Goal: Transaction & Acquisition: Purchase product/service

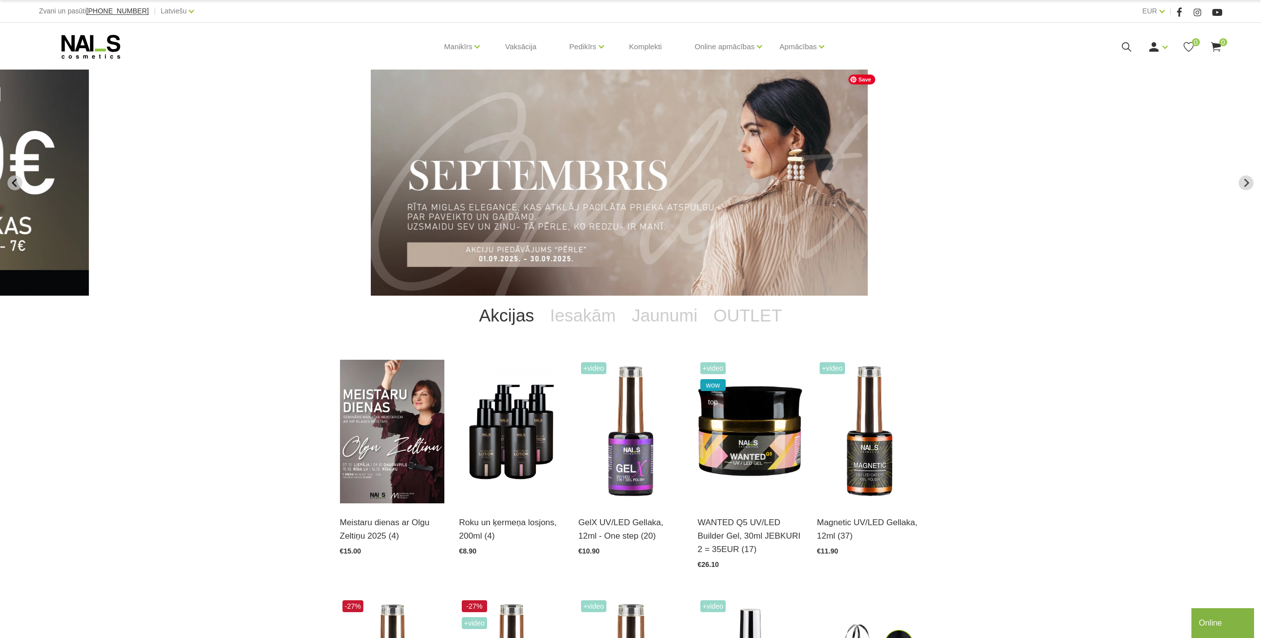
drag, startPoint x: 519, startPoint y: 191, endPoint x: 1004, endPoint y: 216, distance: 485.8
click at [868, 216] on img "4 of 14" at bounding box center [619, 183] width 497 height 226
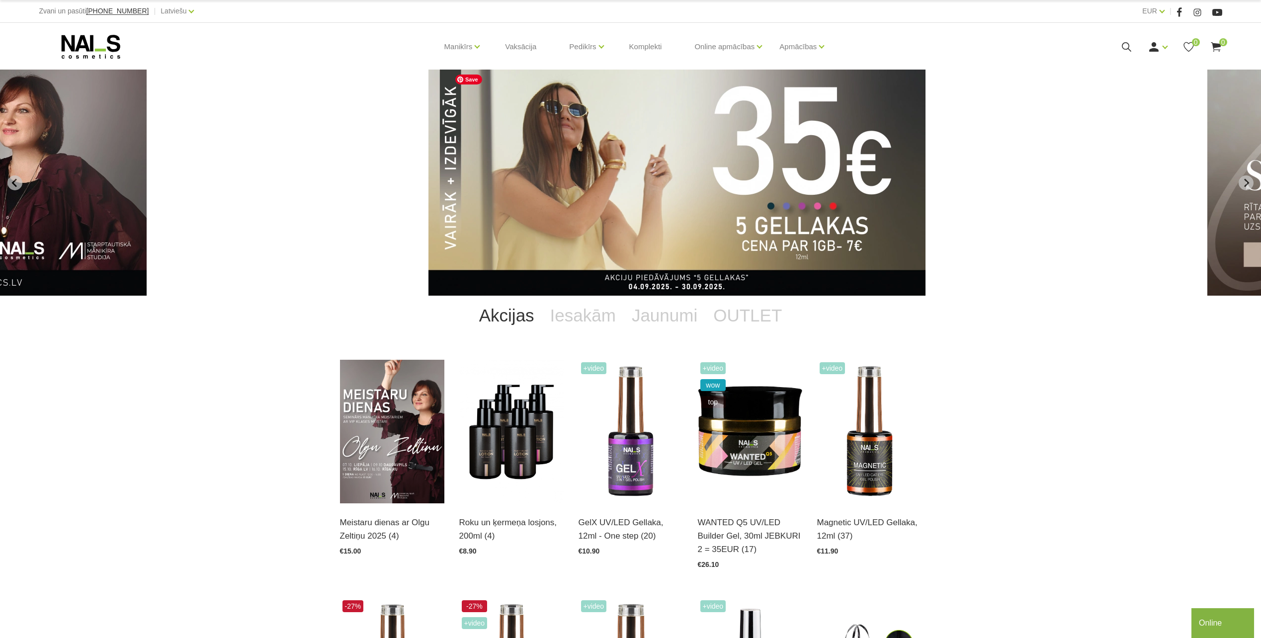
drag, startPoint x: 904, startPoint y: 207, endPoint x: 560, endPoint y: 197, distance: 343.6
click at [565, 200] on img "3 of 14" at bounding box center [676, 183] width 497 height 226
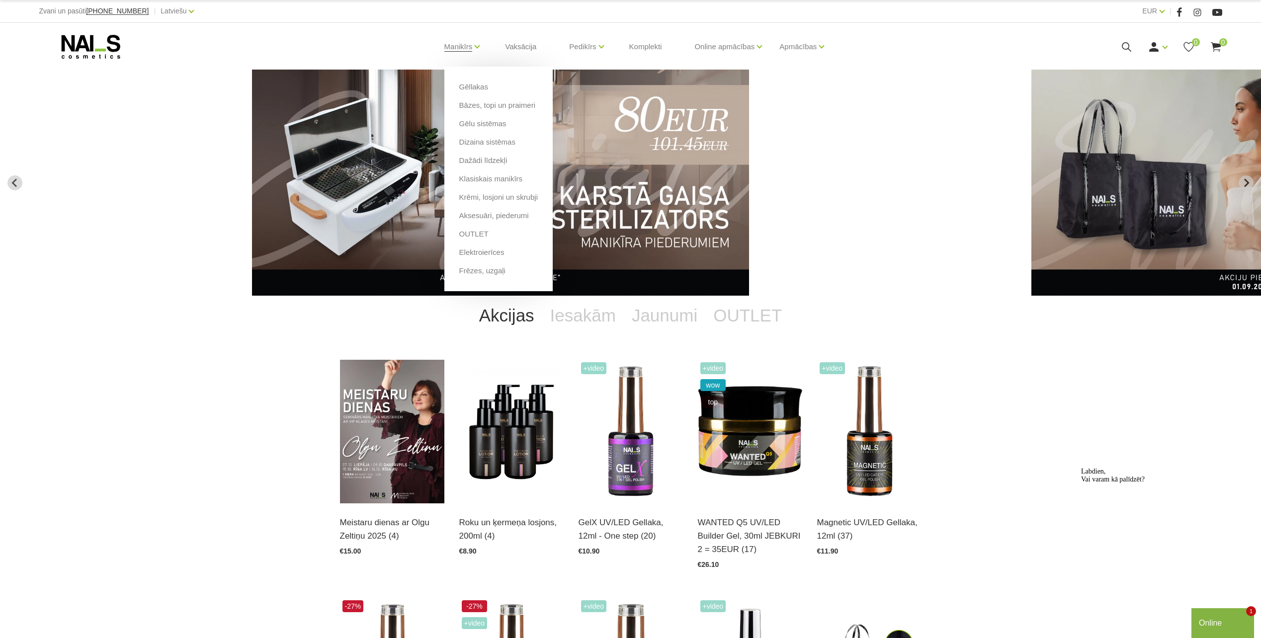
drag, startPoint x: 467, startPoint y: 86, endPoint x: 473, endPoint y: 77, distance: 11.2
click at [467, 86] on link "Gēllakas" at bounding box center [473, 87] width 29 height 11
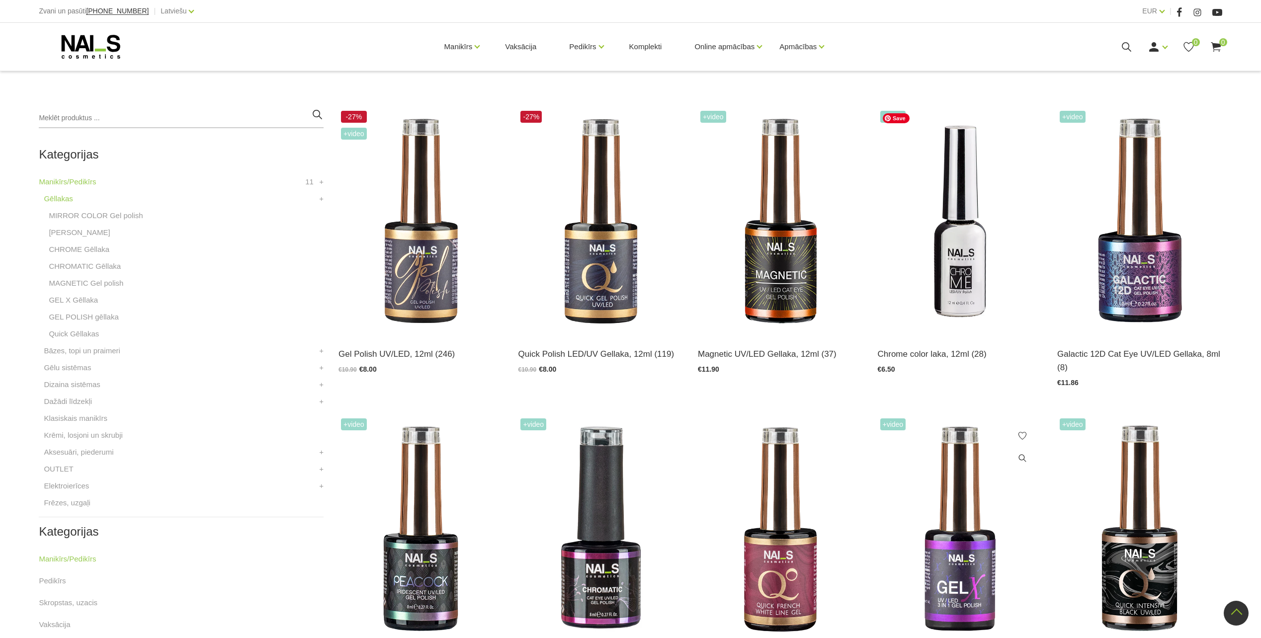
scroll to position [447, 0]
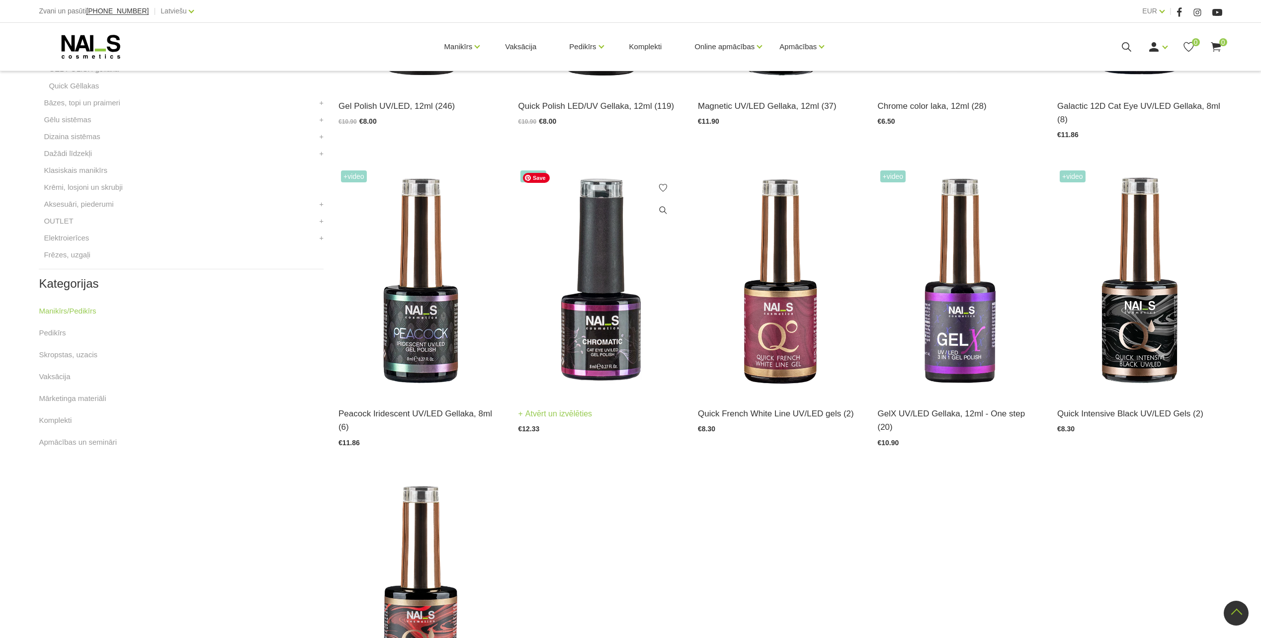
click at [609, 304] on img at bounding box center [600, 281] width 165 height 227
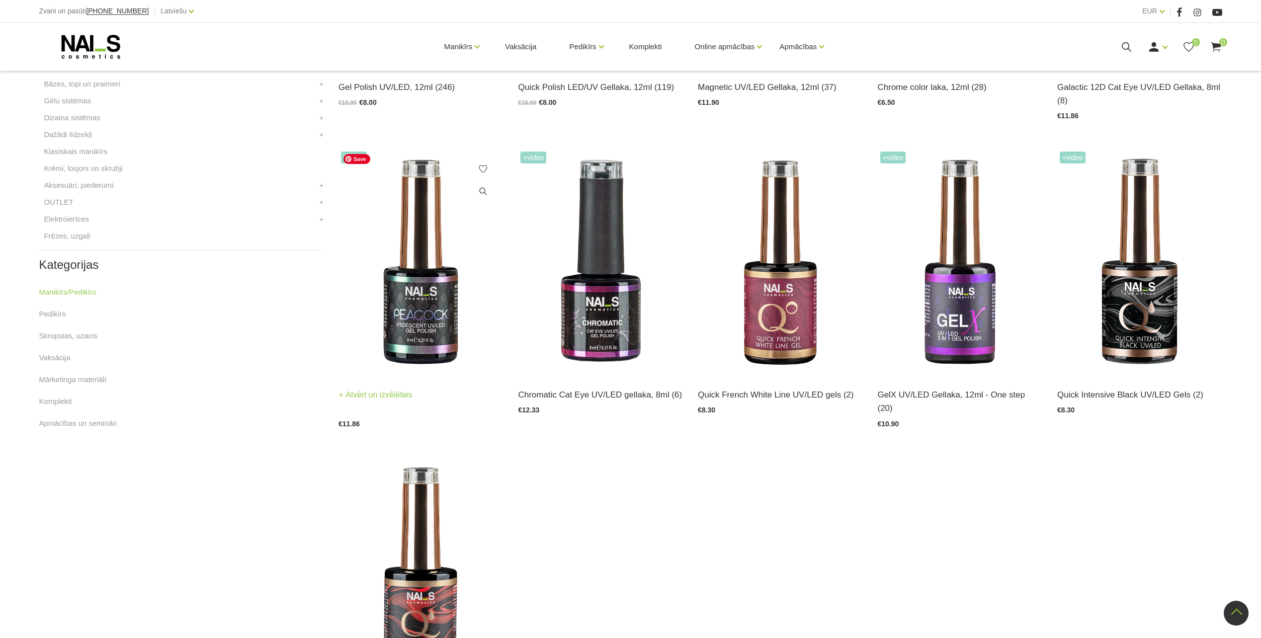
scroll to position [249, 0]
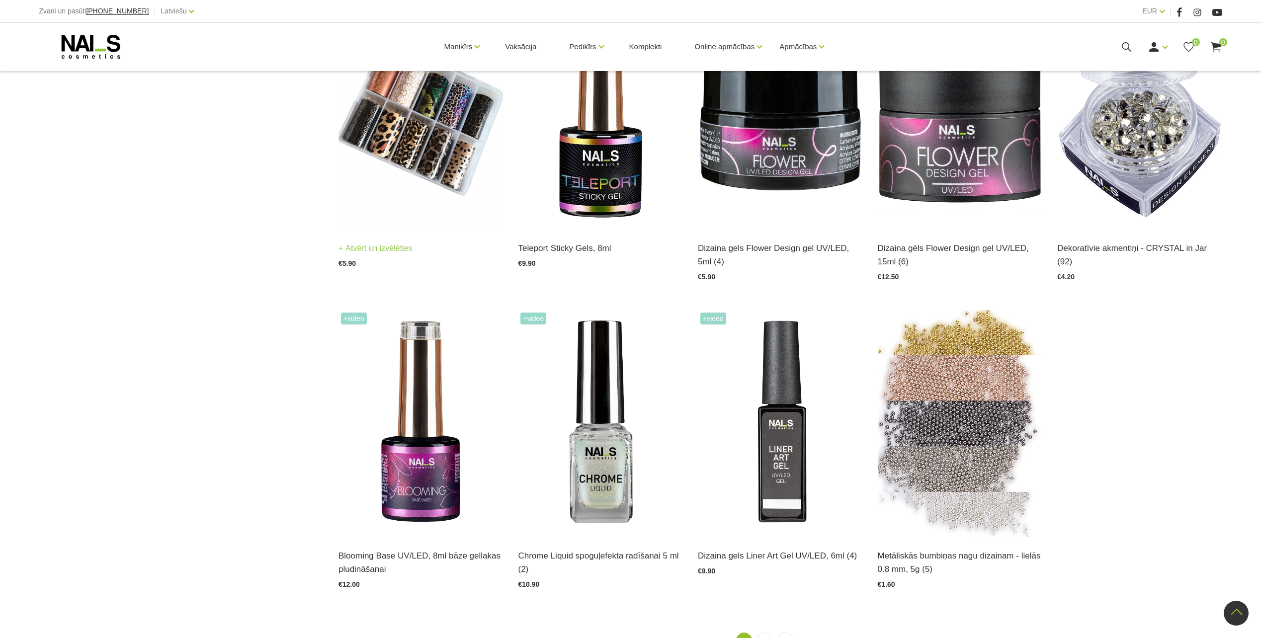
scroll to position [1292, 0]
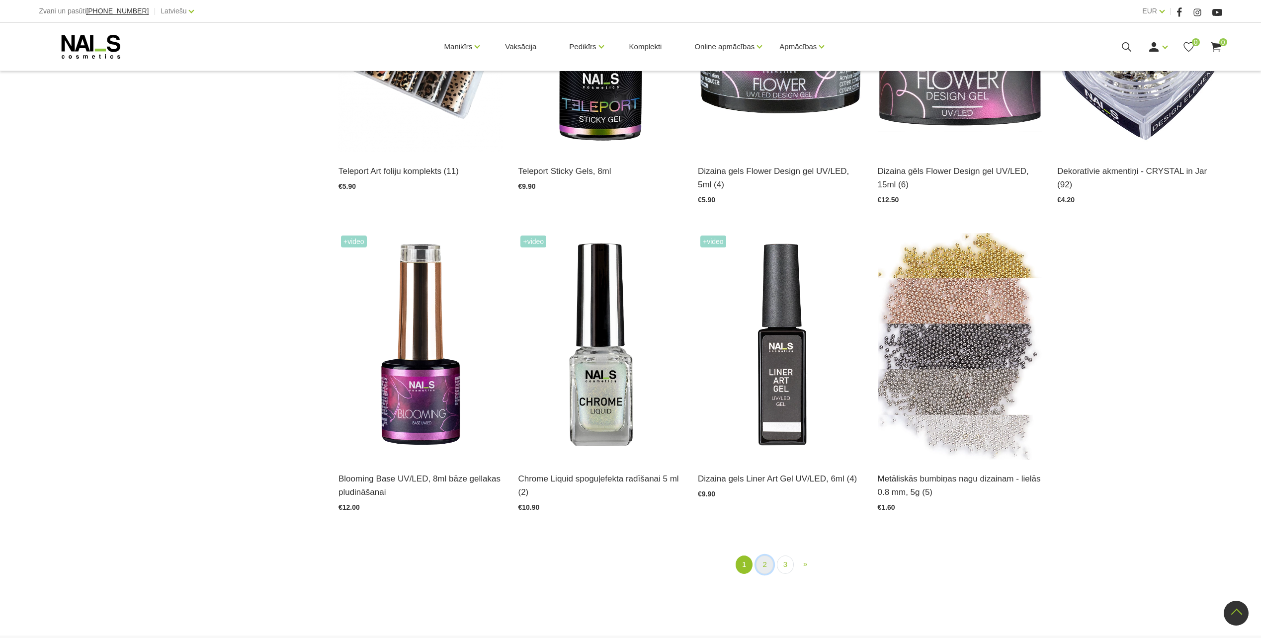
click at [761, 569] on link "2" at bounding box center [764, 565] width 17 height 18
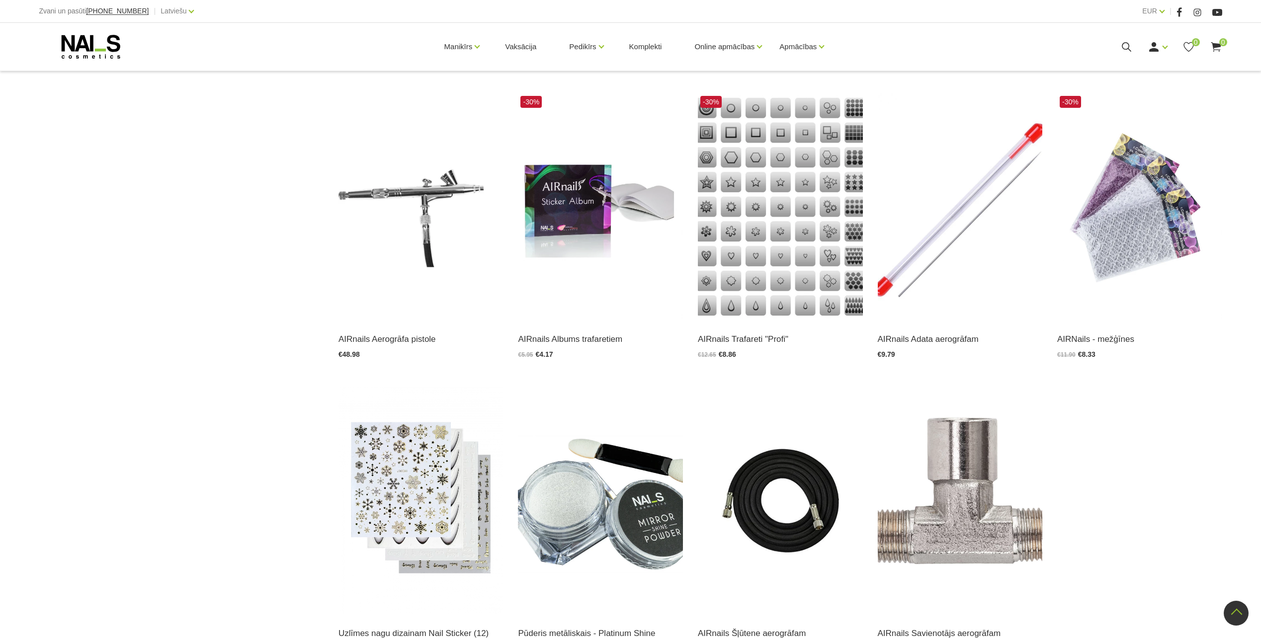
scroll to position [1247, 0]
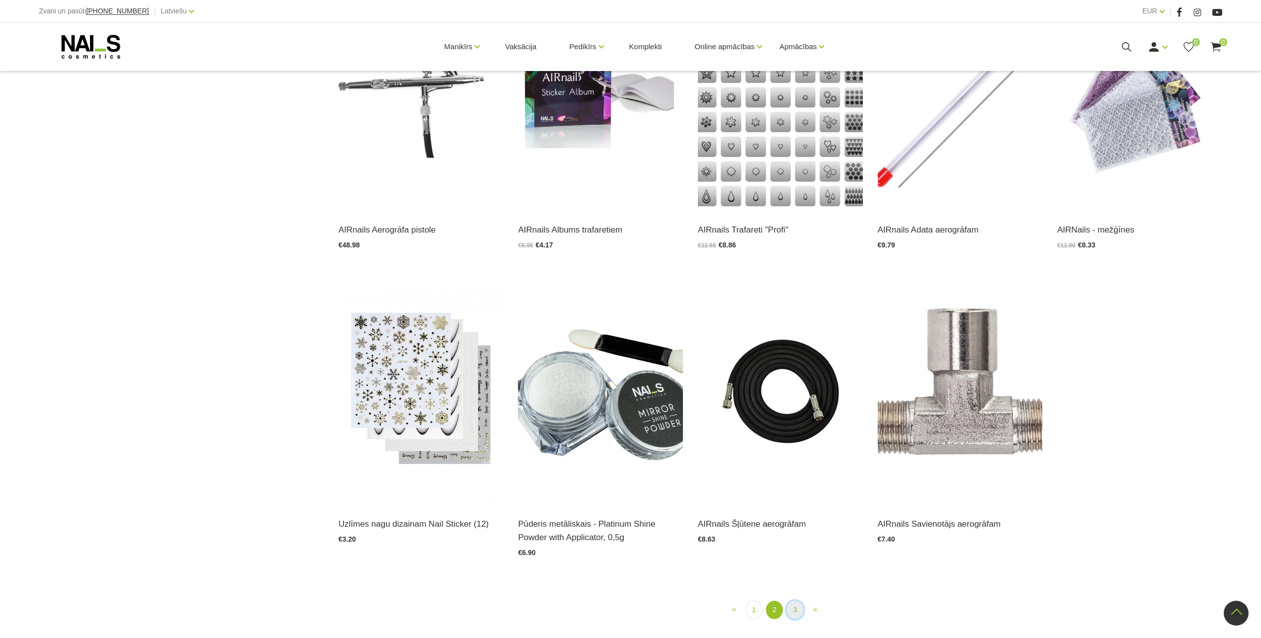
click at [798, 601] on link "3" at bounding box center [794, 610] width 17 height 18
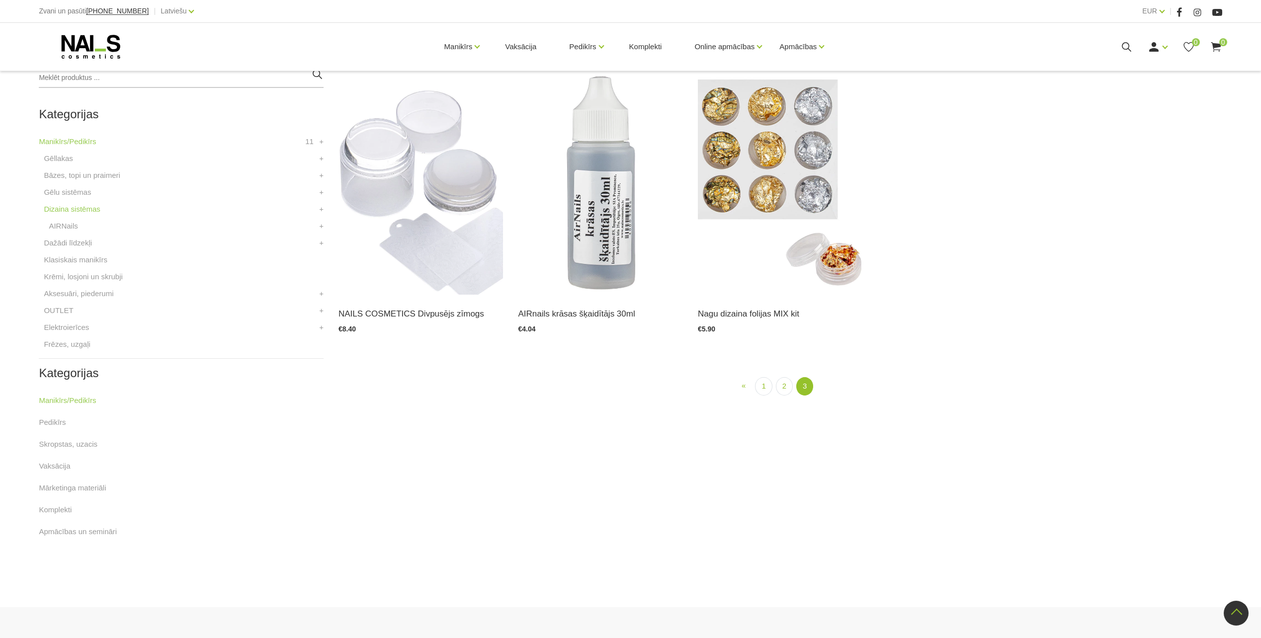
scroll to position [203, 0]
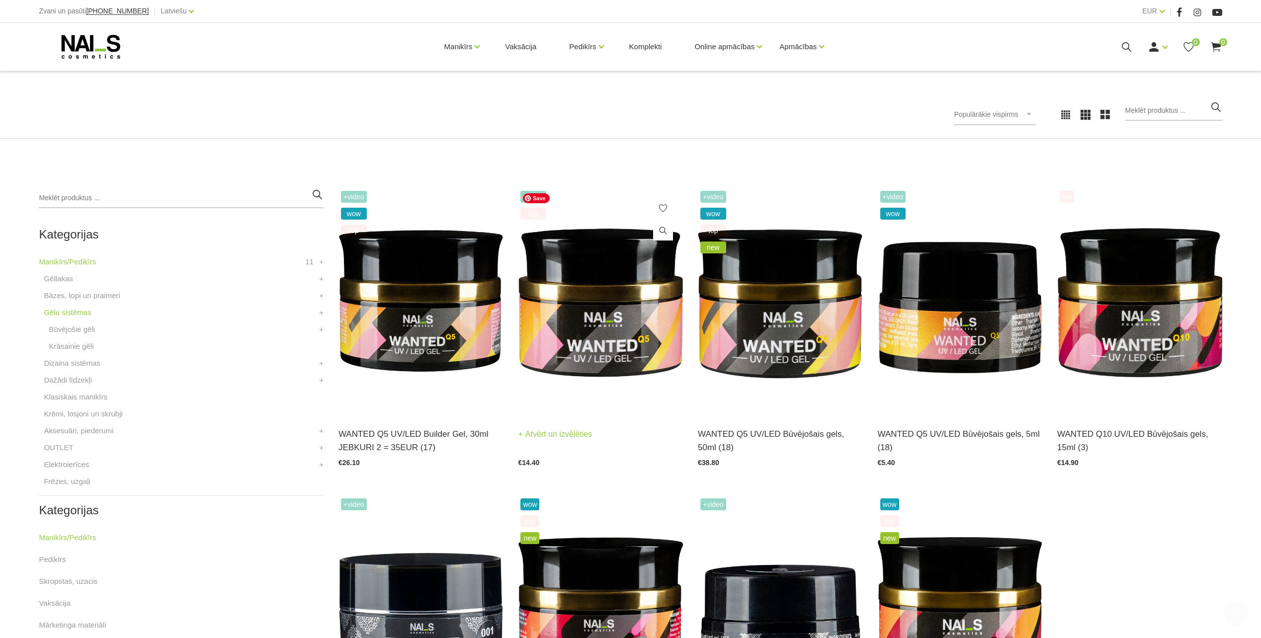
scroll to position [298, 0]
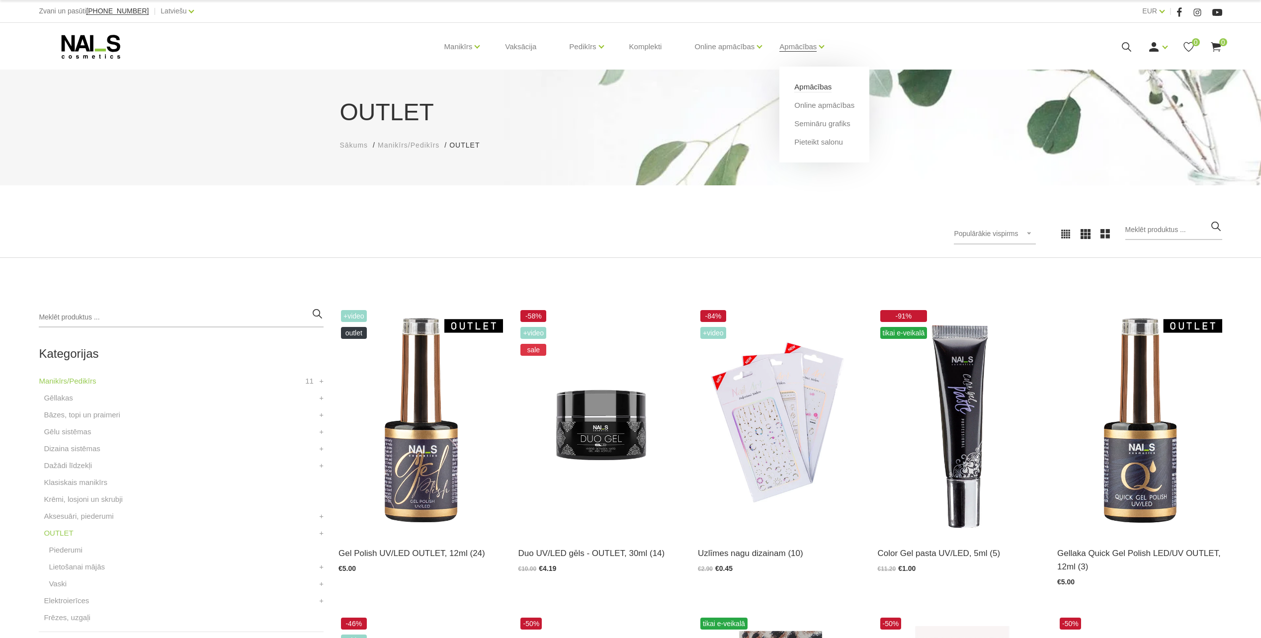
click at [810, 86] on link "Apmācības" at bounding box center [812, 87] width 37 height 11
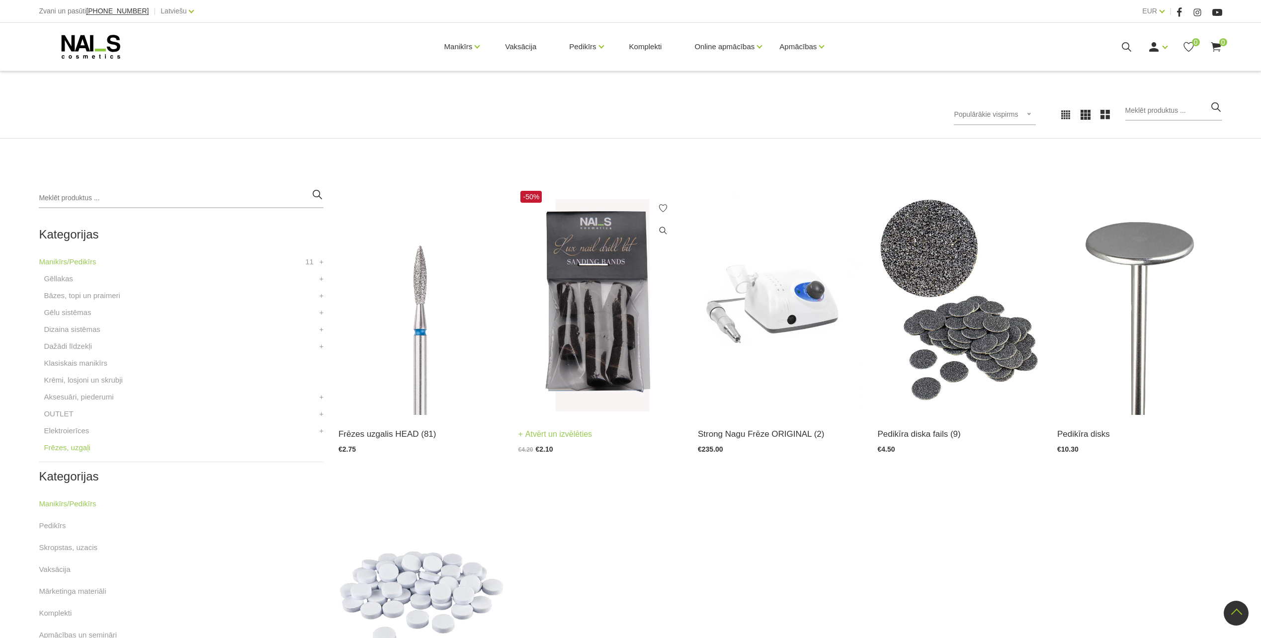
scroll to position [103, 0]
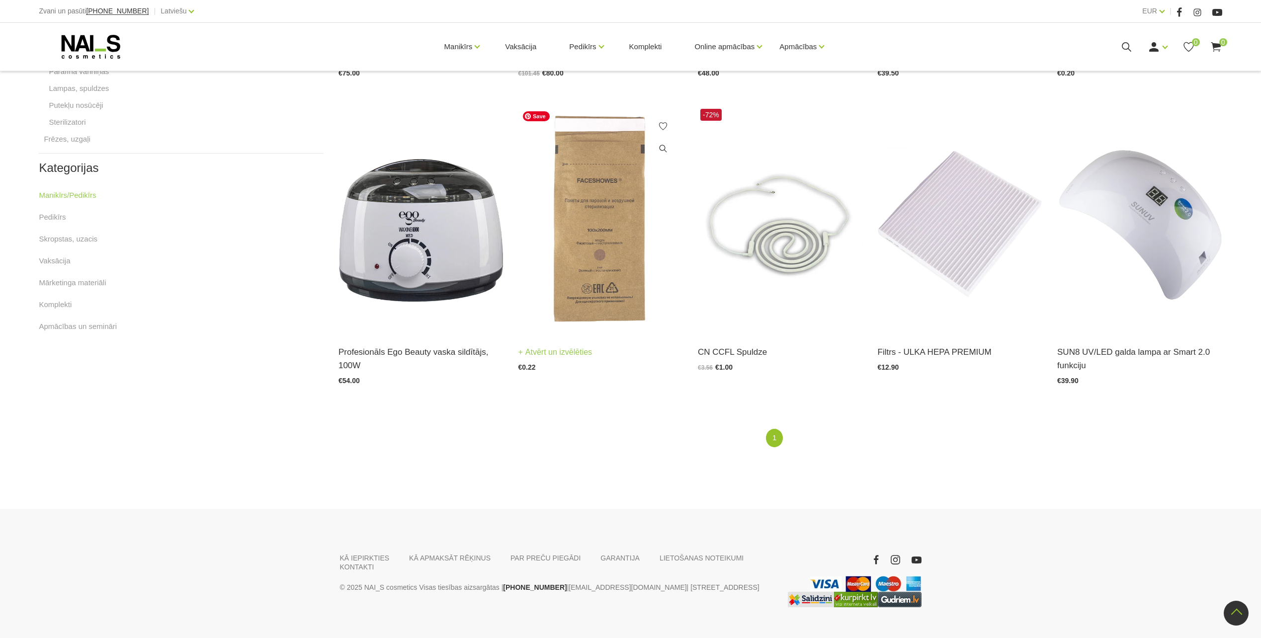
scroll to position [497, 0]
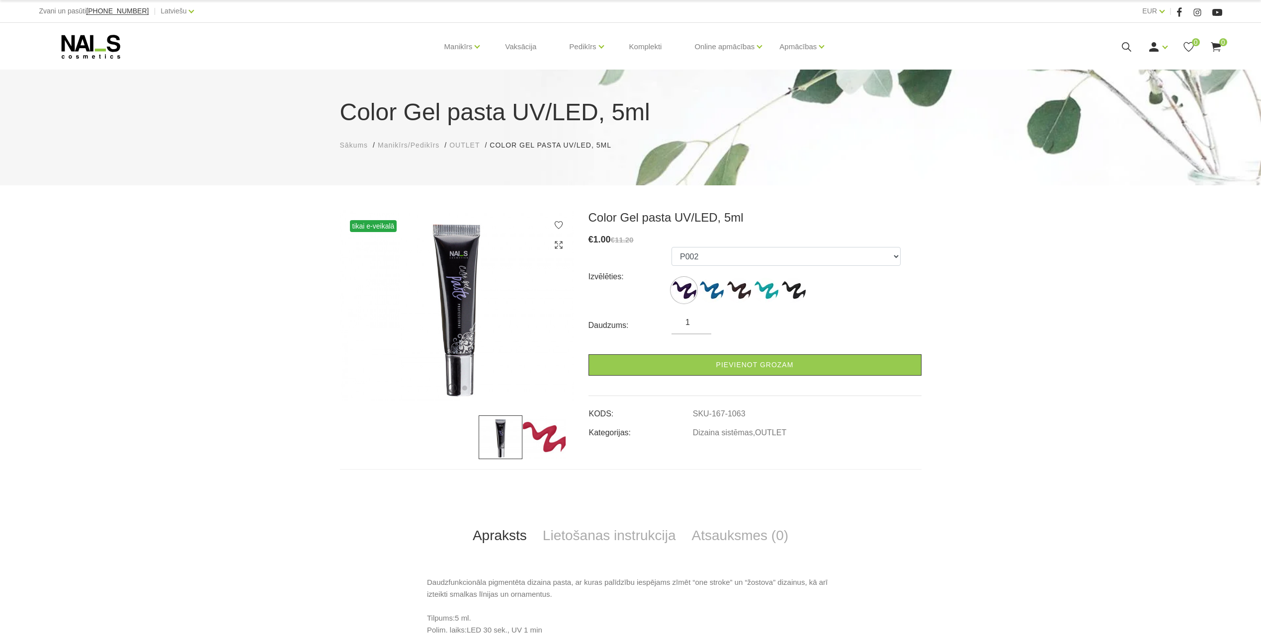
click at [539, 429] on img at bounding box center [544, 438] width 44 height 44
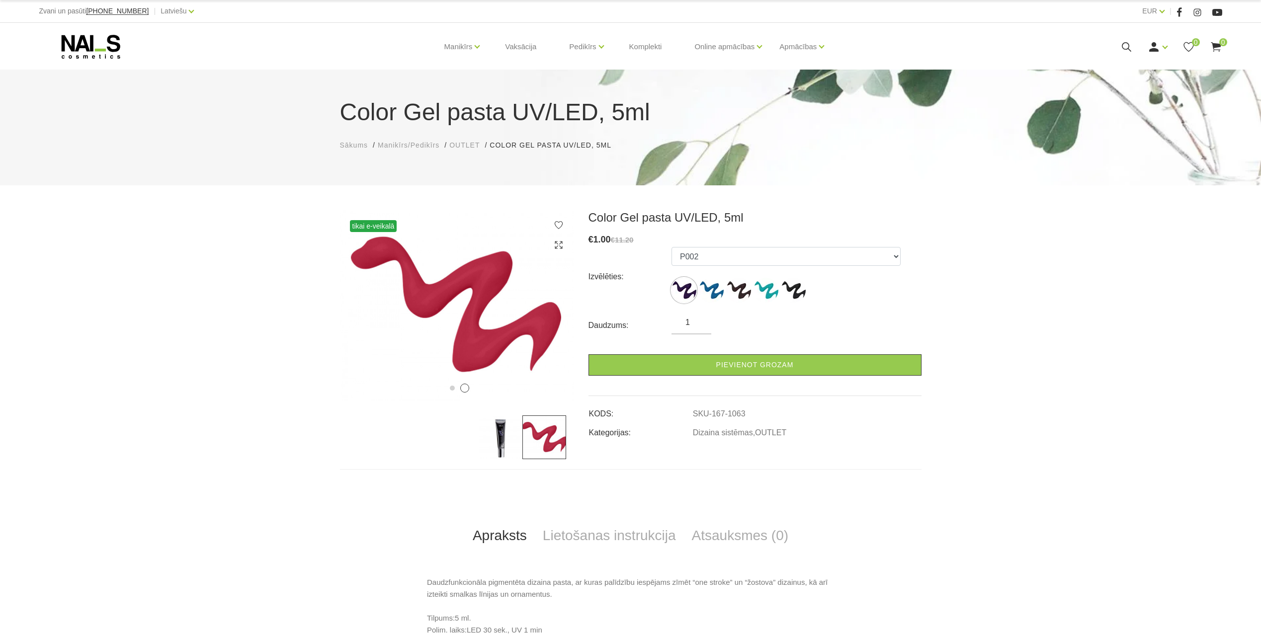
click at [489, 445] on img at bounding box center [501, 438] width 44 height 44
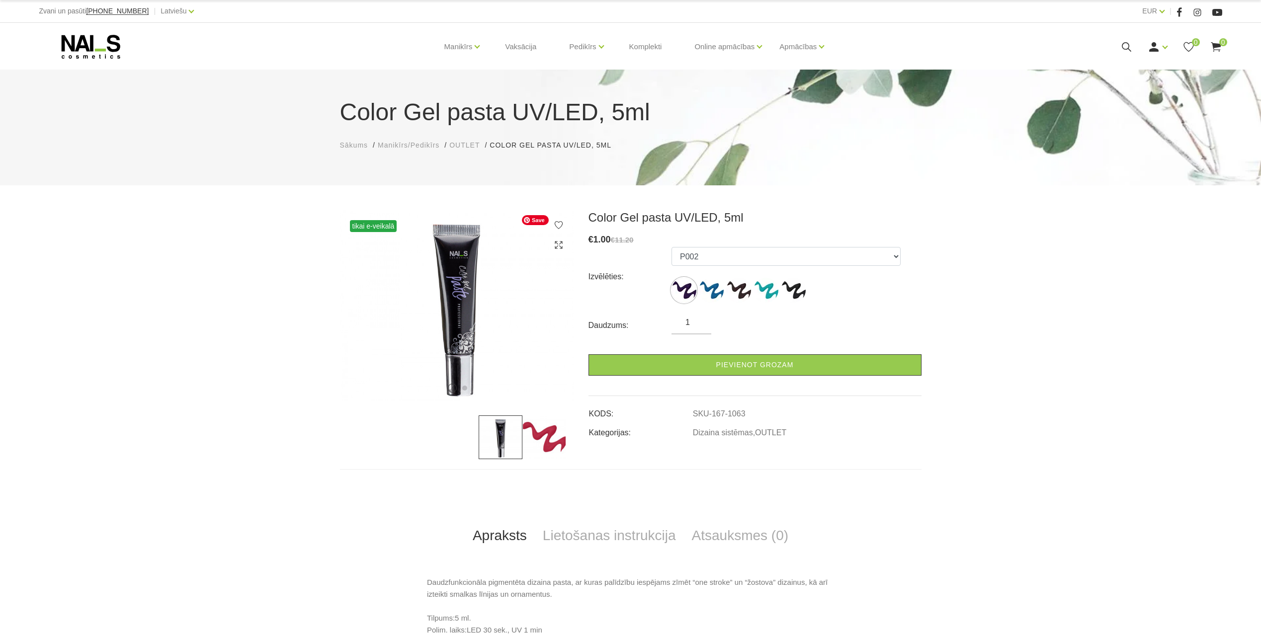
click at [706, 268] on ul "P002 P004 P007 P009 P708 - Solven Cleaner - īdzeklis pastas toņa tumšināšanai" at bounding box center [785, 277] width 229 height 60
click at [712, 261] on select "P002 P004 P007 P009 P708 - Solven Cleaner - īdzeklis pastas toņa tumšināšanai" at bounding box center [785, 256] width 229 height 19
click at [875, 449] on div "Color Gel pasta UV/LED, 5ml € 1.00 €11.20 Izvēlēties: P002 P004 P007 P009 P708 …" at bounding box center [755, 334] width 348 height 249
click at [703, 296] on img at bounding box center [711, 290] width 25 height 25
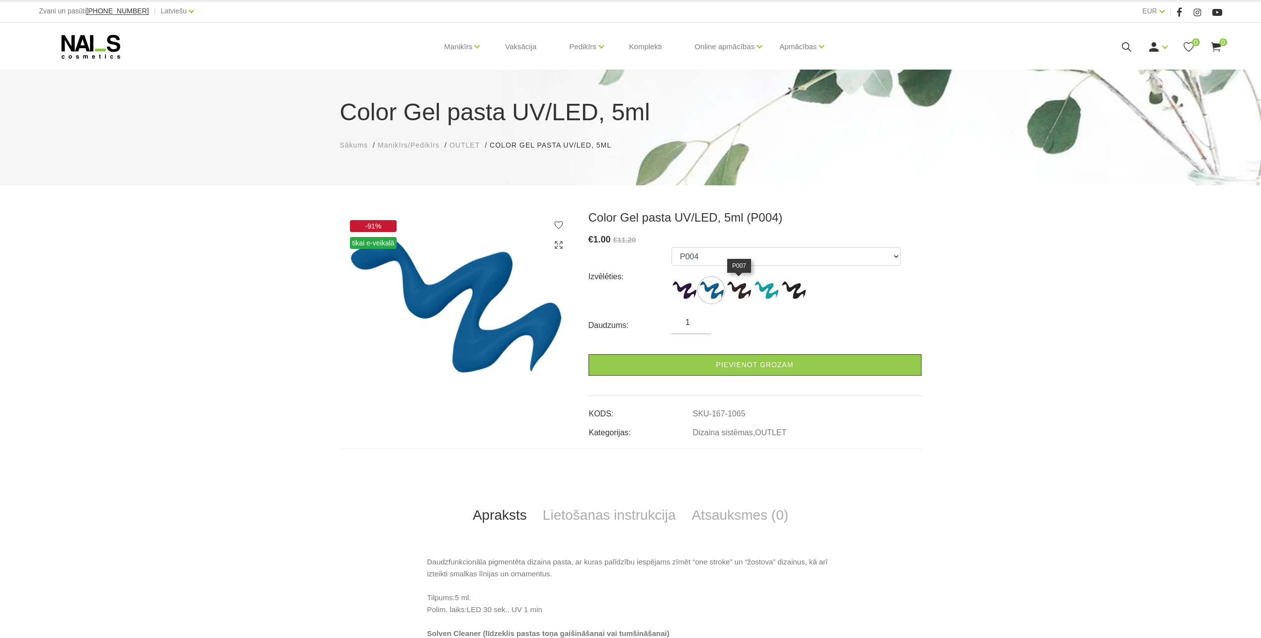
click at [750, 294] on img at bounding box center [738, 290] width 25 height 25
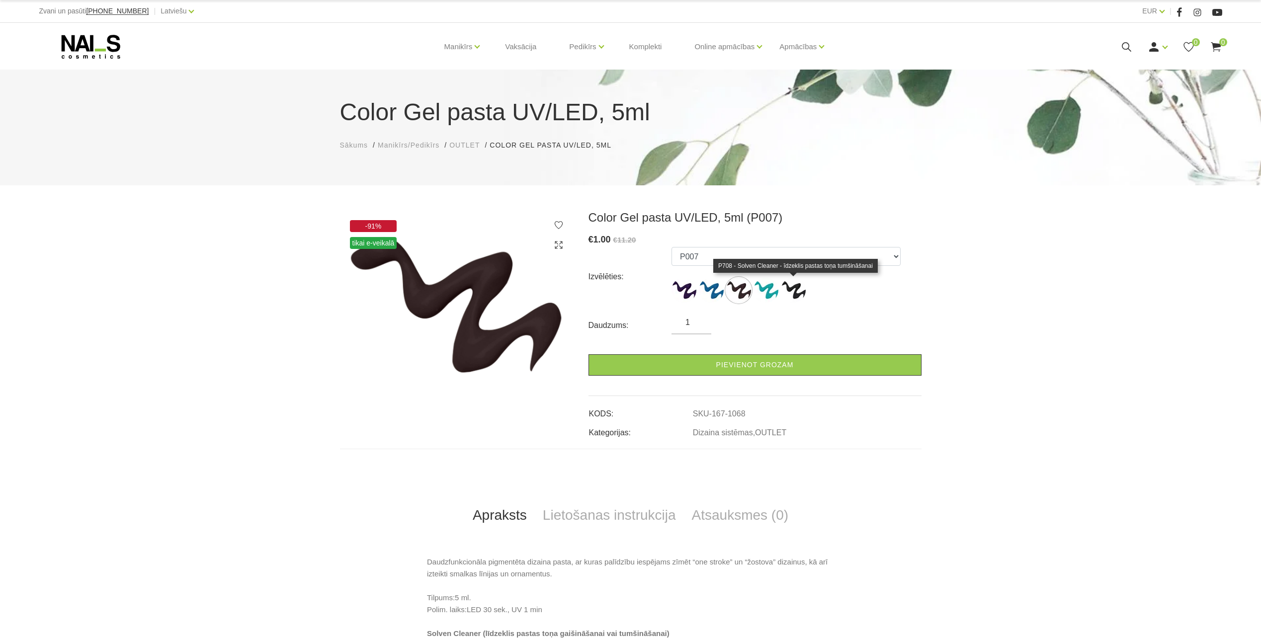
click at [796, 296] on img at bounding box center [793, 290] width 25 height 25
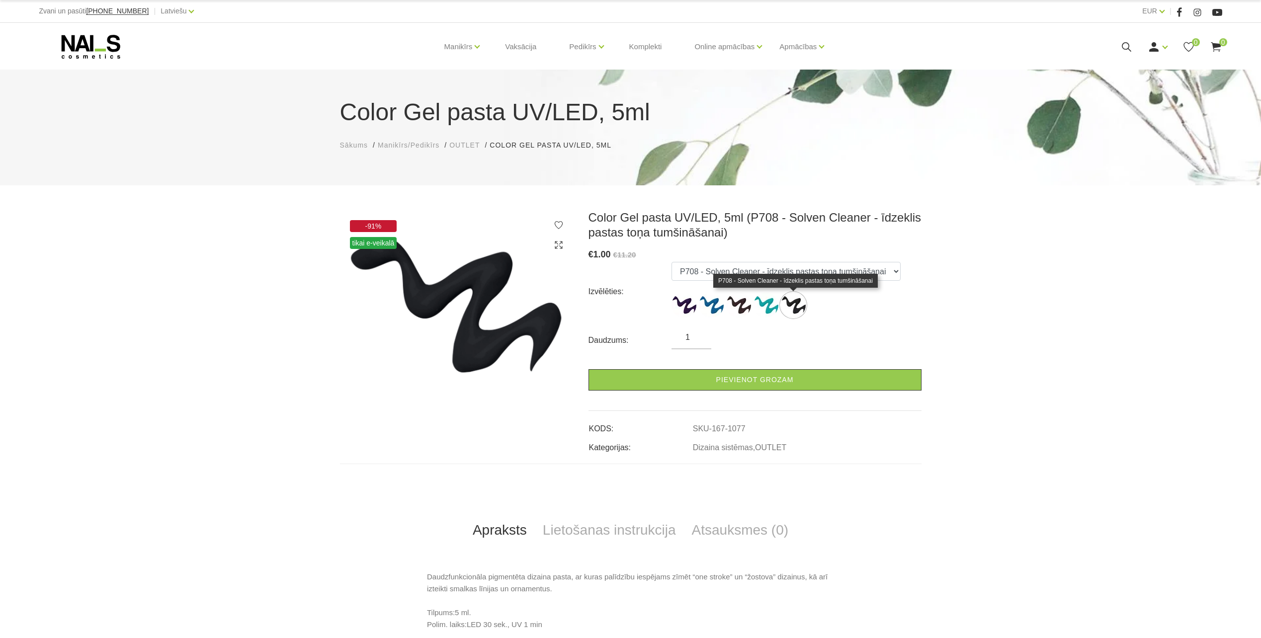
click at [801, 306] on img at bounding box center [793, 305] width 25 height 25
click at [753, 315] on ul "P002 P004 P007 P009 P708 - Solven Cleaner - īdzeklis pastas toņa tumšināšanai" at bounding box center [785, 292] width 229 height 60
click at [751, 311] on ul "P002 P004 P007 P009 P708 - Solven Cleaner - īdzeklis pastas toņa tumšināšanai" at bounding box center [785, 292] width 229 height 60
click at [754, 305] on img at bounding box center [765, 305] width 25 height 25
select select "1070"
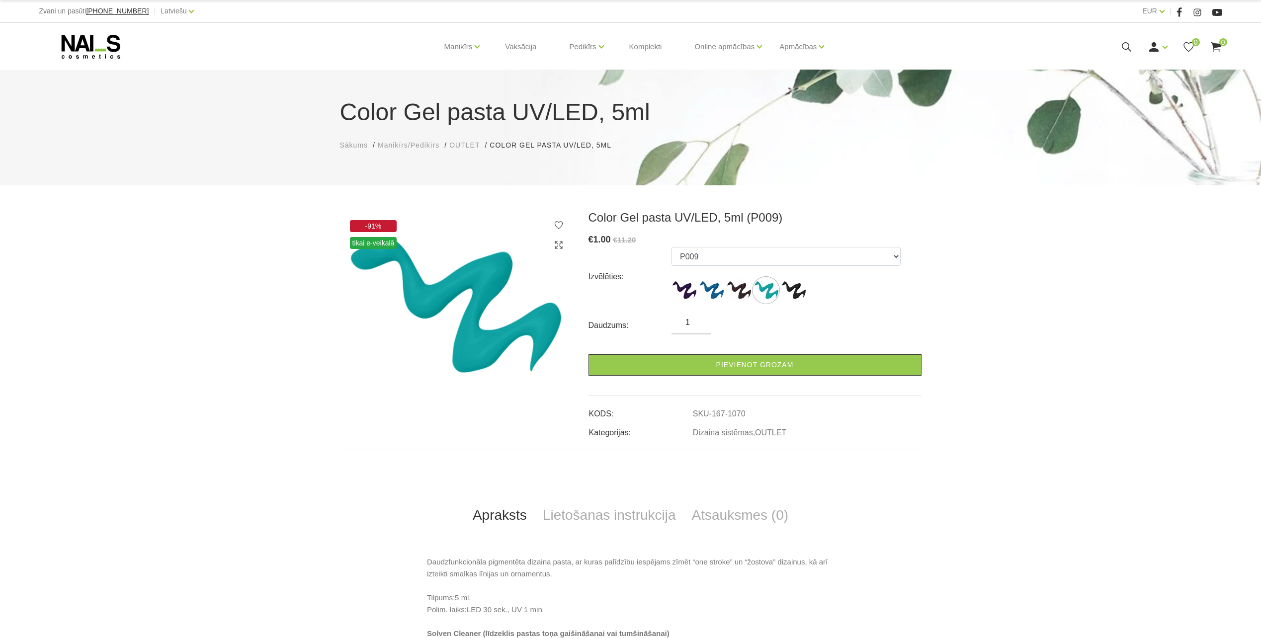
click at [723, 306] on ul "P002 P004 P007 P009 P708 - Solven Cleaner - īdzeklis pastas toņa tumšināšanai" at bounding box center [785, 277] width 229 height 60
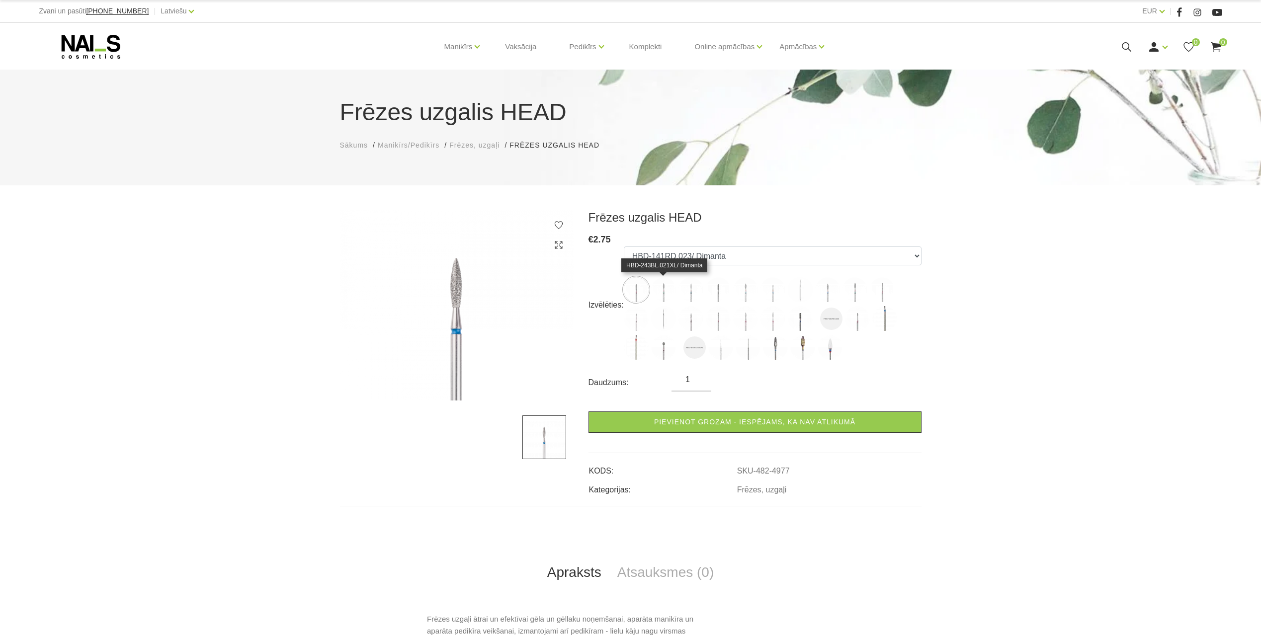
click at [660, 298] on img at bounding box center [663, 289] width 25 height 25
click at [710, 297] on img at bounding box center [718, 289] width 25 height 25
click at [749, 308] on ul "HBD-141RD.023/ Dimanta HBD-243BL.021XL/ Dimanta HBD-243BL.014X/ Dimanta HBD-141…" at bounding box center [773, 305] width 298 height 117
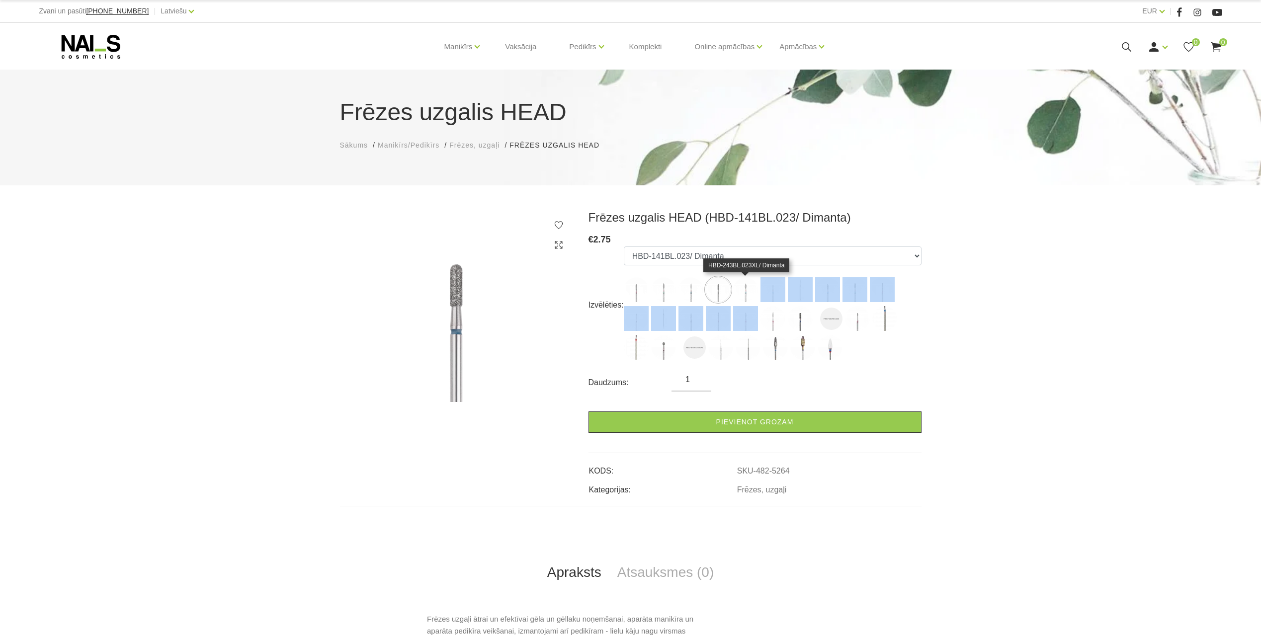
drag, startPoint x: 749, startPoint y: 308, endPoint x: 742, endPoint y: 293, distance: 16.0
click at [742, 293] on img at bounding box center [745, 289] width 25 height 25
click at [778, 297] on img at bounding box center [772, 289] width 25 height 25
click at [793, 323] on img at bounding box center [800, 318] width 25 height 25
click at [763, 327] on img at bounding box center [772, 318] width 25 height 25
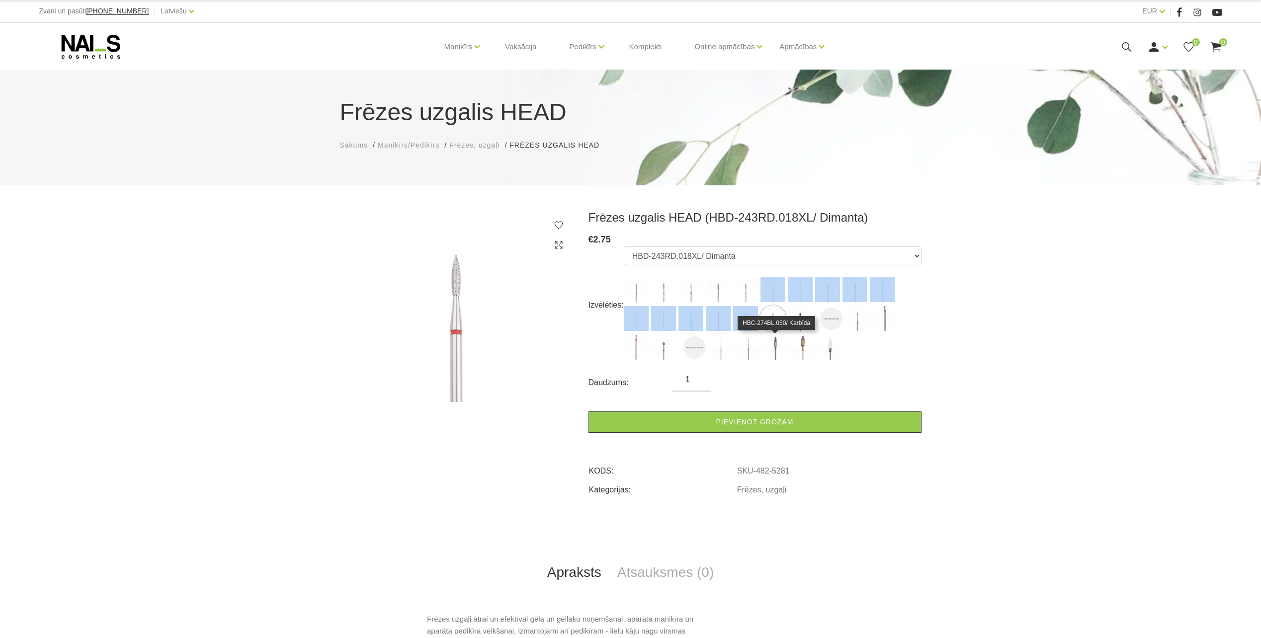
click at [778, 344] on img at bounding box center [775, 347] width 25 height 25
click at [803, 350] on img at bounding box center [802, 347] width 25 height 25
click at [778, 351] on img at bounding box center [775, 347] width 25 height 25
click at [818, 348] on img at bounding box center [830, 347] width 25 height 25
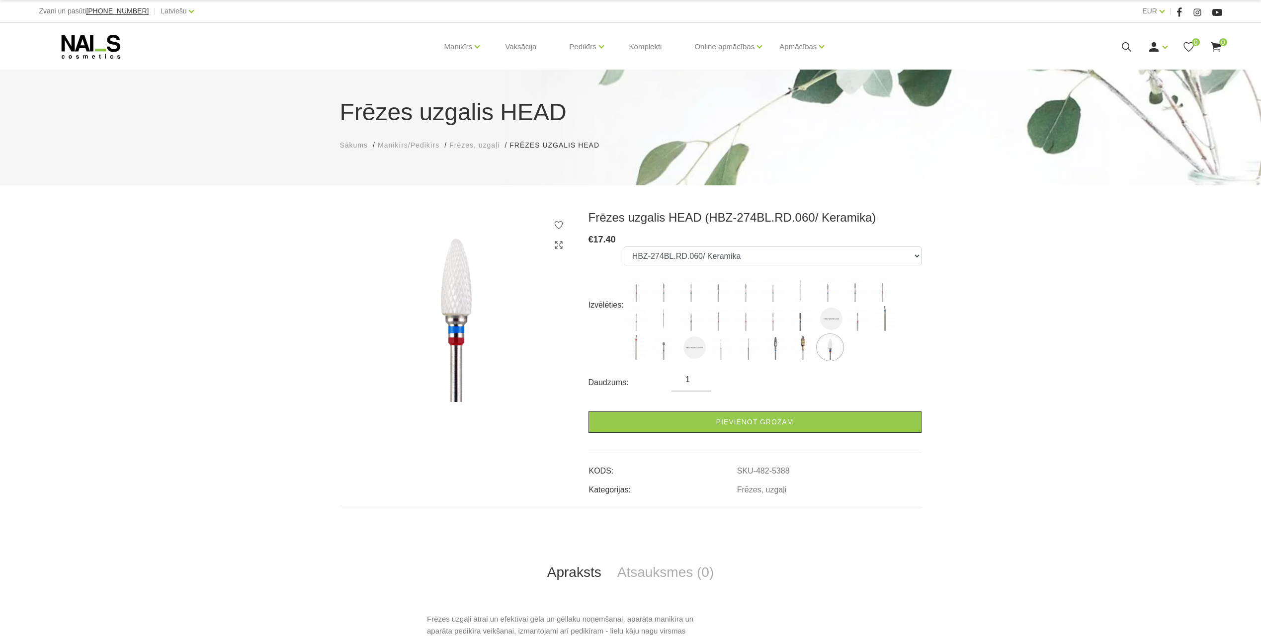
click at [844, 349] on ul "HBD-141RD.023/ Dimanta HBD-243BL.021XL/ Dimanta HBD-243BL.014X/ Dimanta HBD-141…" at bounding box center [773, 305] width 298 height 117
click at [736, 346] on img at bounding box center [748, 347] width 25 height 25
click at [726, 346] on img at bounding box center [720, 347] width 25 height 25
click at [703, 346] on img at bounding box center [694, 347] width 22 height 22
click at [660, 347] on img at bounding box center [663, 347] width 25 height 25
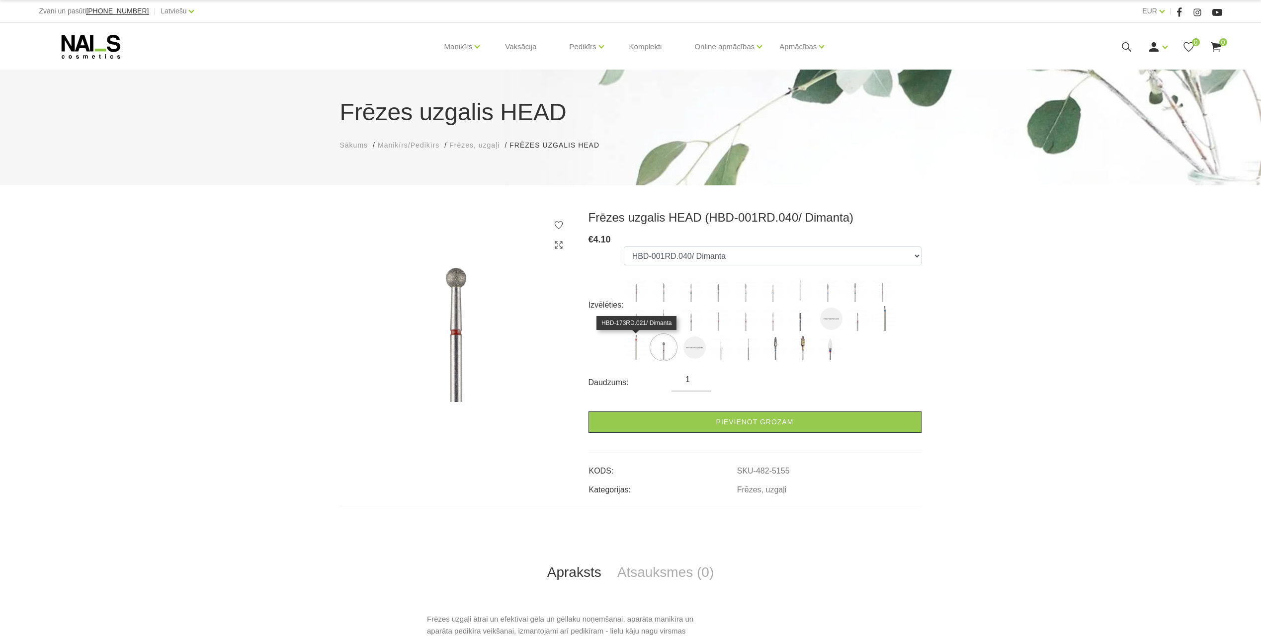
click at [626, 349] on img at bounding box center [636, 347] width 25 height 25
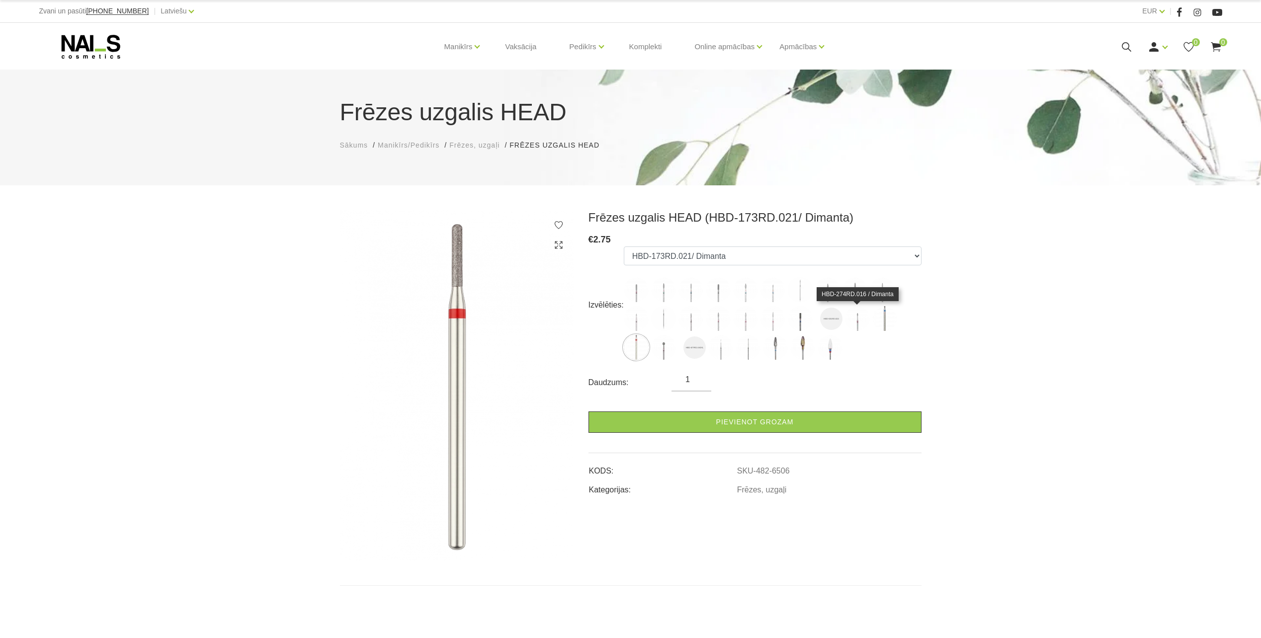
click at [852, 308] on img at bounding box center [857, 318] width 25 height 25
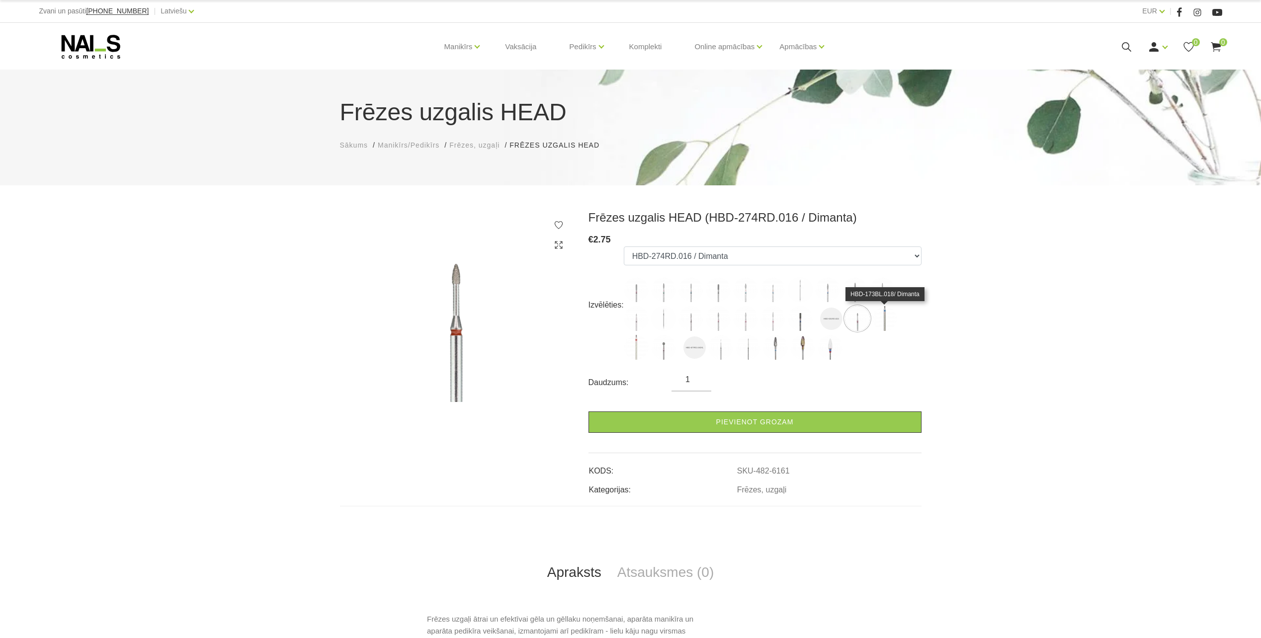
click at [874, 312] on img at bounding box center [884, 318] width 25 height 25
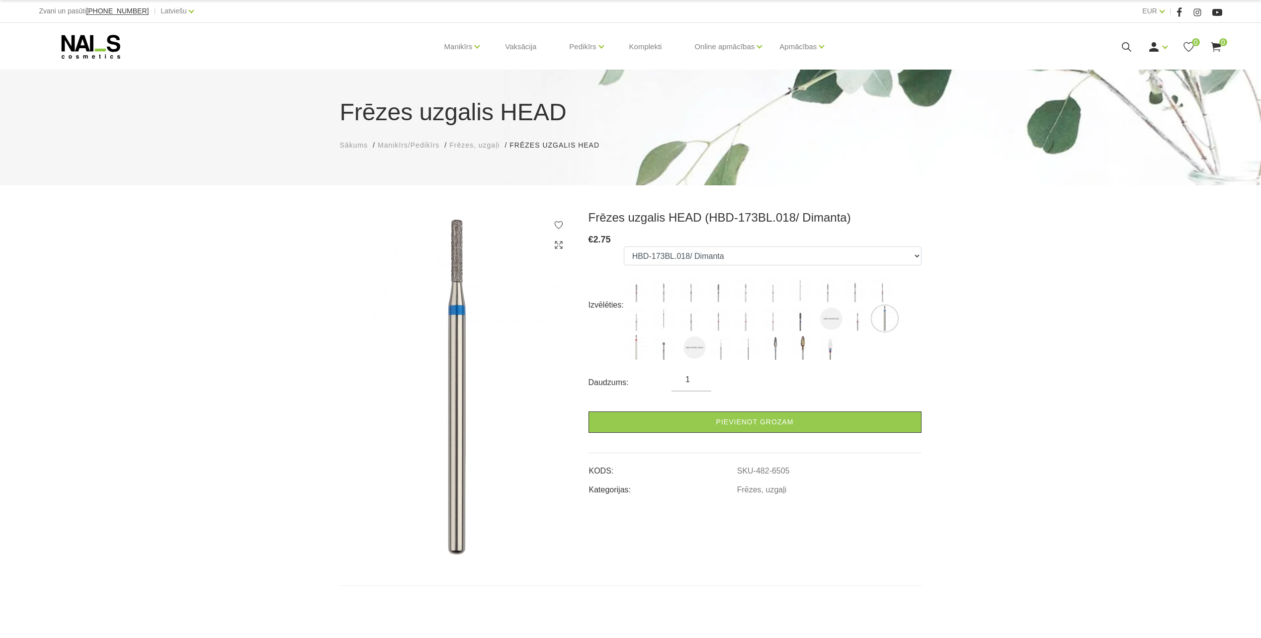
click at [813, 322] on ul "HBD-141RD.023/ Dimanta HBD-243BL.021XL/ Dimanta HBD-243BL.014X/ Dimanta HBD-141…" at bounding box center [773, 305] width 298 height 117
click at [832, 320] on img at bounding box center [831, 319] width 22 height 22
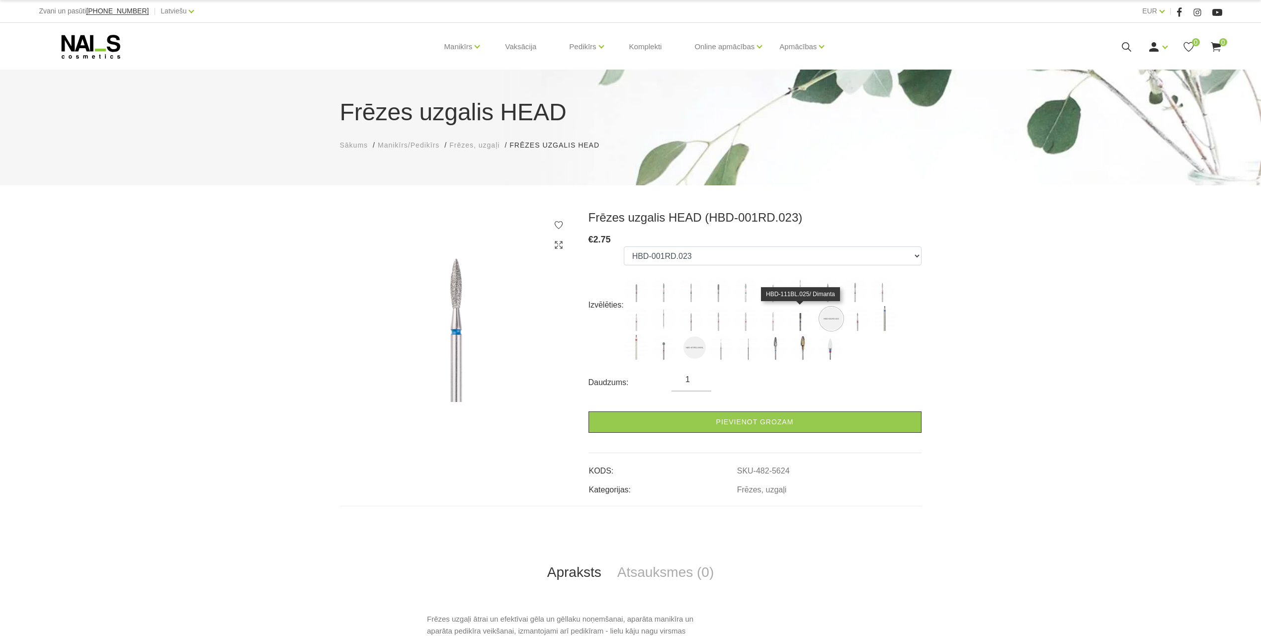
click at [803, 317] on img at bounding box center [800, 318] width 25 height 25
click at [770, 314] on img at bounding box center [772, 318] width 25 height 25
click at [744, 320] on img at bounding box center [745, 318] width 25 height 25
click at [718, 321] on img at bounding box center [718, 318] width 25 height 25
click at [688, 321] on img at bounding box center [690, 318] width 25 height 25
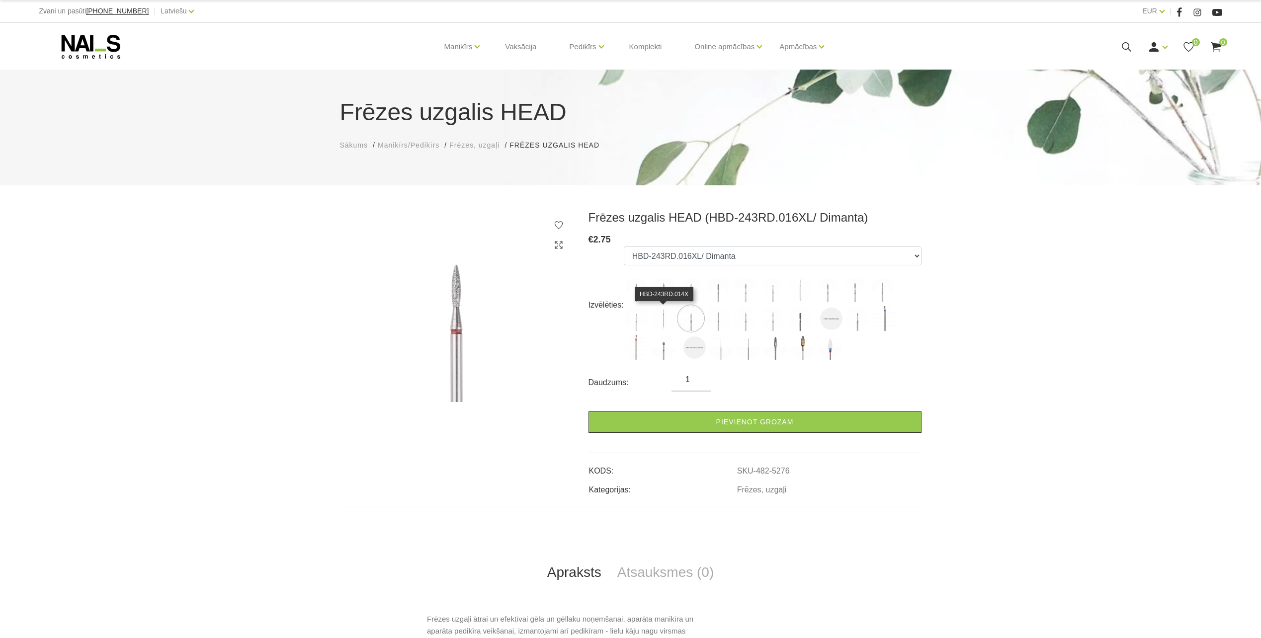
click at [663, 320] on img at bounding box center [663, 318] width 25 height 25
click at [636, 317] on img at bounding box center [636, 318] width 25 height 25
click at [887, 293] on img at bounding box center [882, 289] width 25 height 25
click at [842, 304] on ul "HBD-141RD.023/ Dimanta HBD-243BL.021XL/ Dimanta HBD-243BL.014X/ Dimanta HBD-141…" at bounding box center [773, 305] width 298 height 117
click at [839, 298] on label at bounding box center [827, 289] width 25 height 25
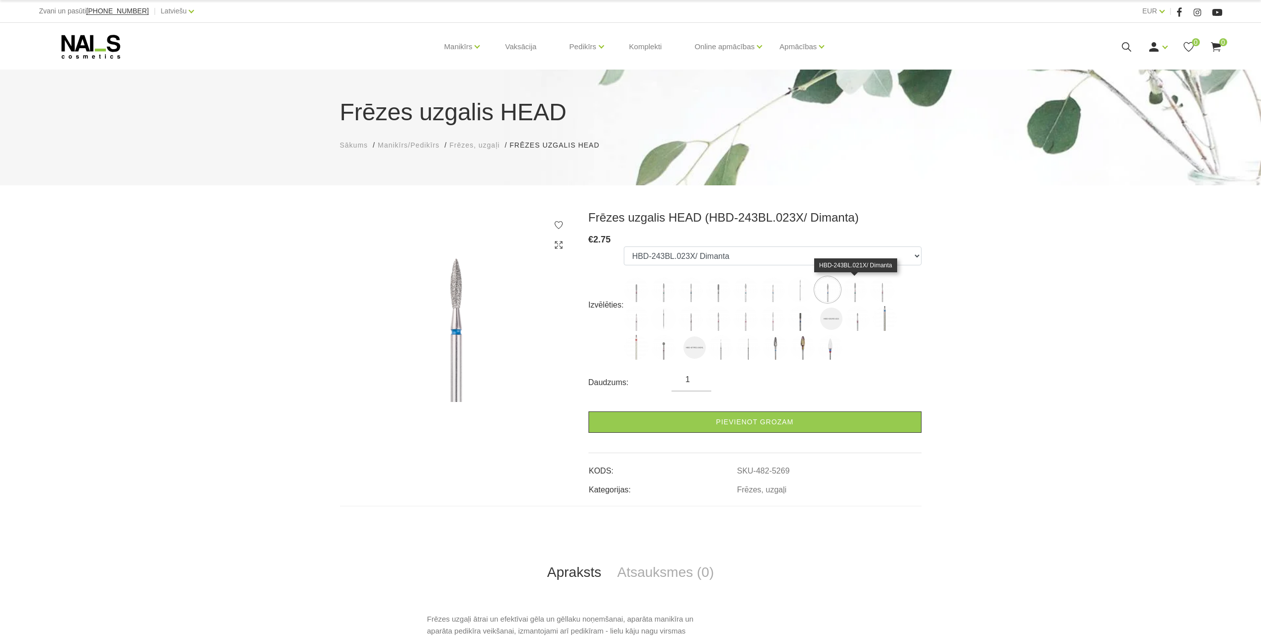
click at [863, 289] on img at bounding box center [854, 289] width 25 height 25
drag, startPoint x: 796, startPoint y: 290, endPoint x: 790, endPoint y: 292, distance: 6.3
click at [796, 291] on img at bounding box center [800, 289] width 25 height 25
click at [769, 290] on img at bounding box center [772, 289] width 25 height 25
click at [745, 284] on img at bounding box center [745, 289] width 25 height 25
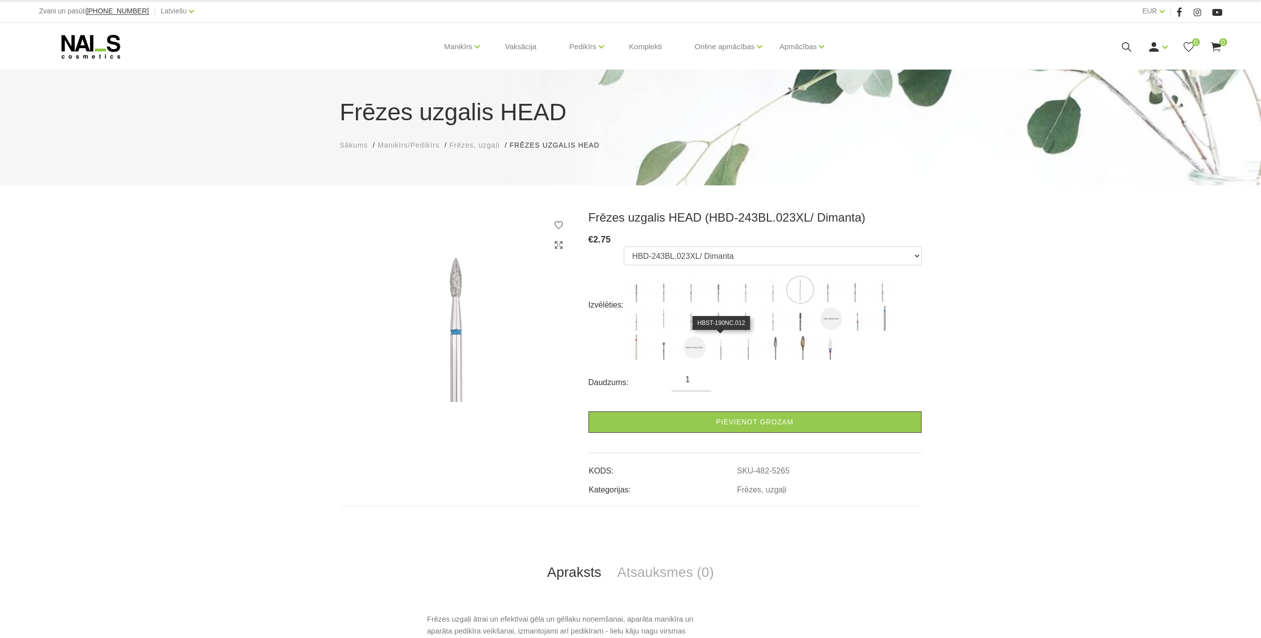
click at [709, 342] on img at bounding box center [720, 347] width 25 height 25
click at [698, 344] on img at bounding box center [694, 347] width 22 height 22
click at [809, 354] on img at bounding box center [802, 347] width 25 height 25
click at [770, 355] on img at bounding box center [775, 347] width 25 height 25
click at [835, 350] on img at bounding box center [830, 347] width 25 height 25
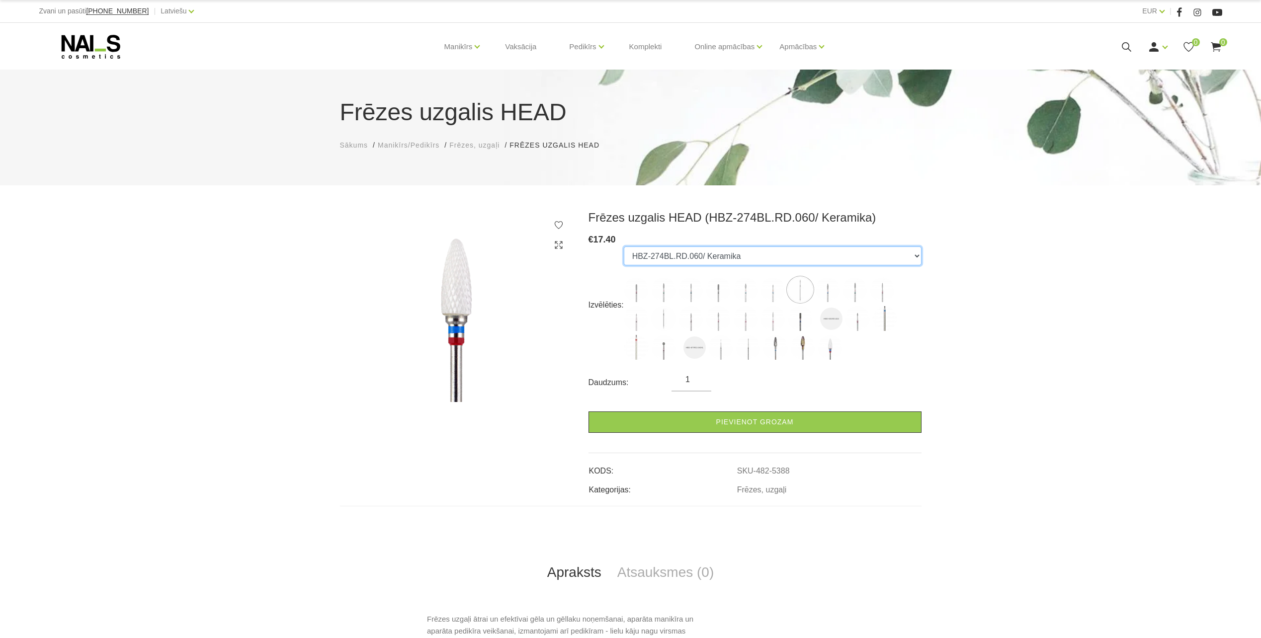
click at [808, 255] on select "HBD-141RD.023/ Dimanta HBD-243BL.021XL/ Dimanta HBD-243BL.014X/ Dimanta HBD-141…" at bounding box center [773, 256] width 298 height 19
click at [826, 208] on div "Frēzes uzgalis HEAD Sākums Manikīrs/Pedikīrs Frēzes, uzgaļi Frēzes uzgalis HEAD…" at bounding box center [630, 332] width 1261 height 664
click at [777, 296] on img at bounding box center [772, 289] width 25 height 25
click at [757, 299] on label at bounding box center [745, 289] width 25 height 25
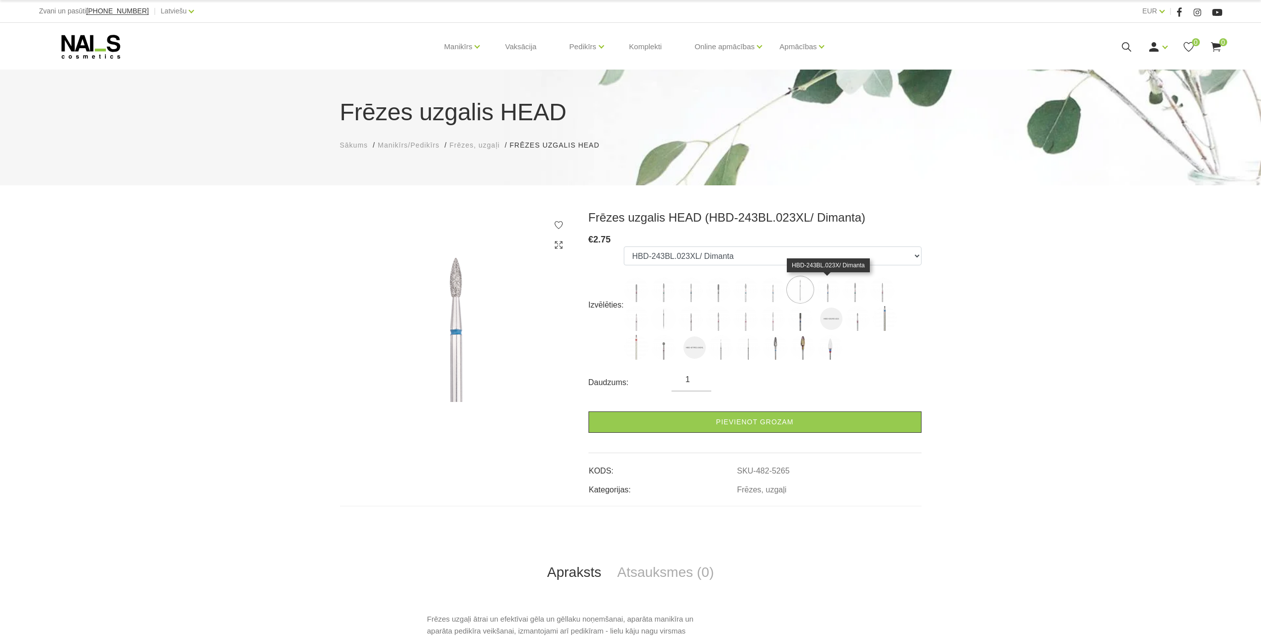
click at [817, 297] on img at bounding box center [827, 289] width 25 height 25
click at [708, 282] on img at bounding box center [718, 289] width 25 height 25
click at [679, 293] on img at bounding box center [690, 289] width 25 height 25
select select "5263"
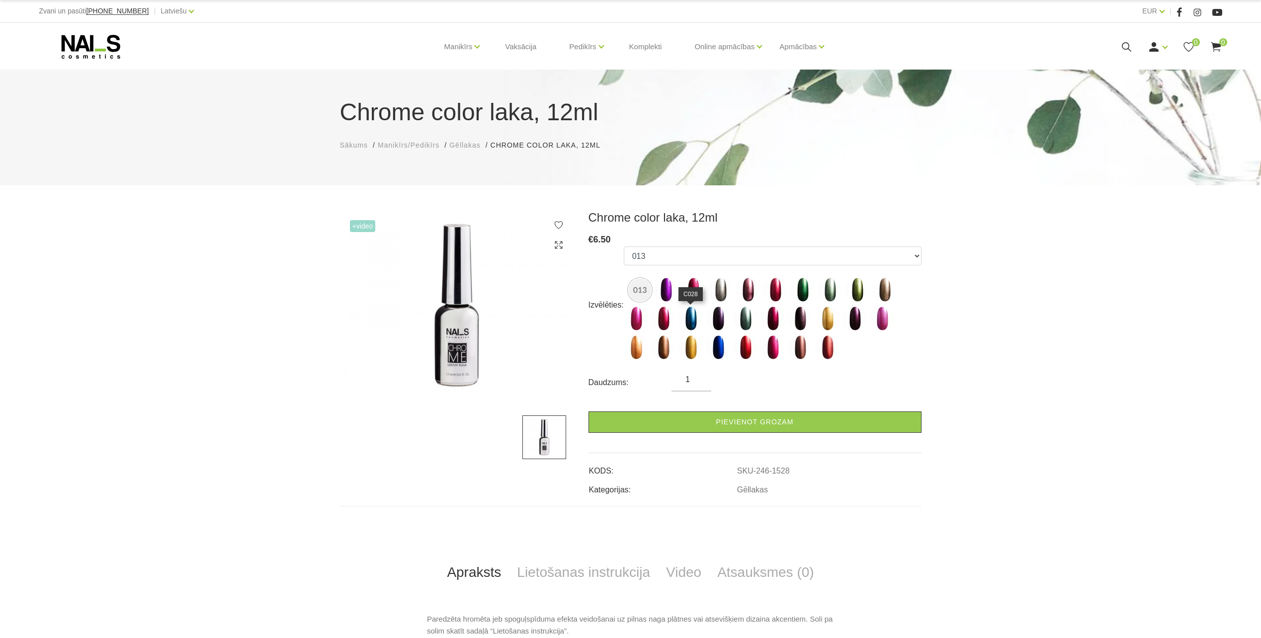
click at [692, 328] on img at bounding box center [690, 318] width 25 height 25
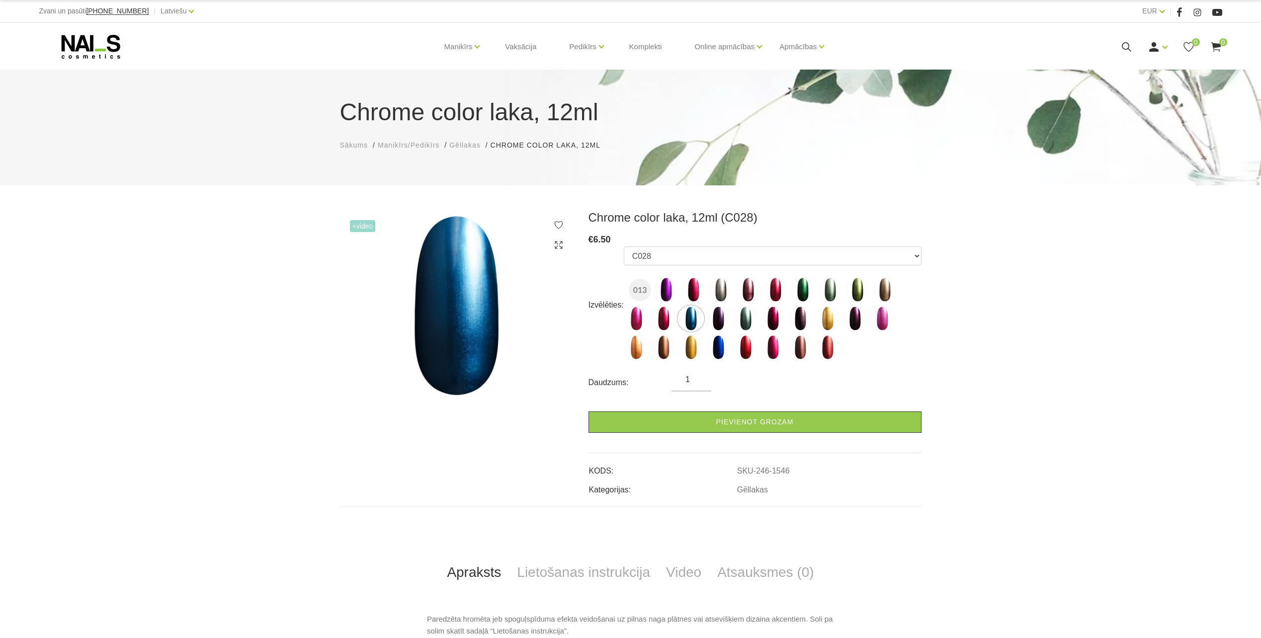
click at [745, 312] on img at bounding box center [745, 318] width 25 height 25
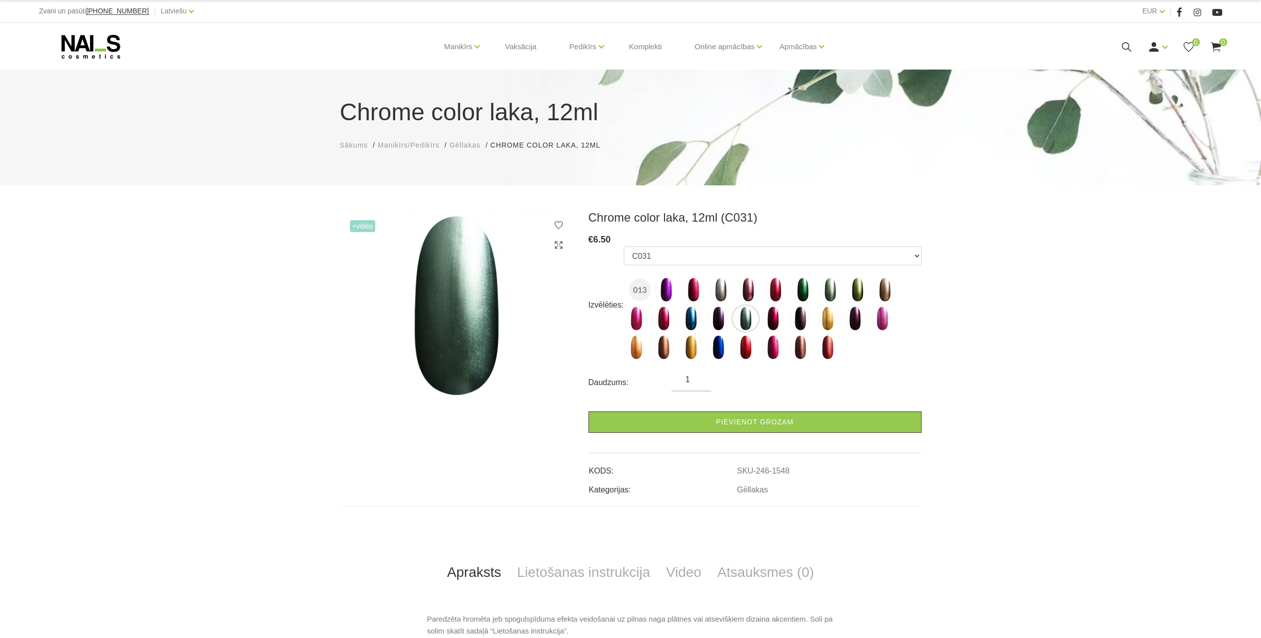
click at [761, 356] on label at bounding box center [772, 347] width 25 height 25
select select "1534"
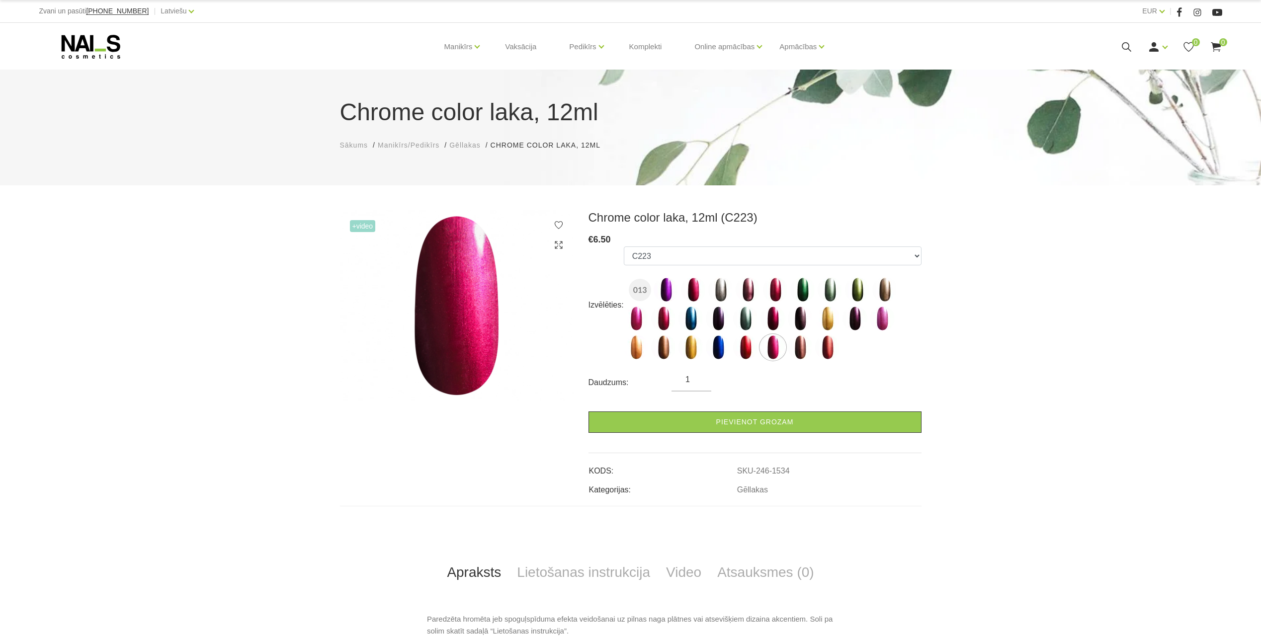
click at [731, 346] on ul "013 A197 B03 C002 C003 C004 C007 C010 C021 C022 C024 C027 C028 C029 C031 C040 C…" at bounding box center [773, 305] width 298 height 117
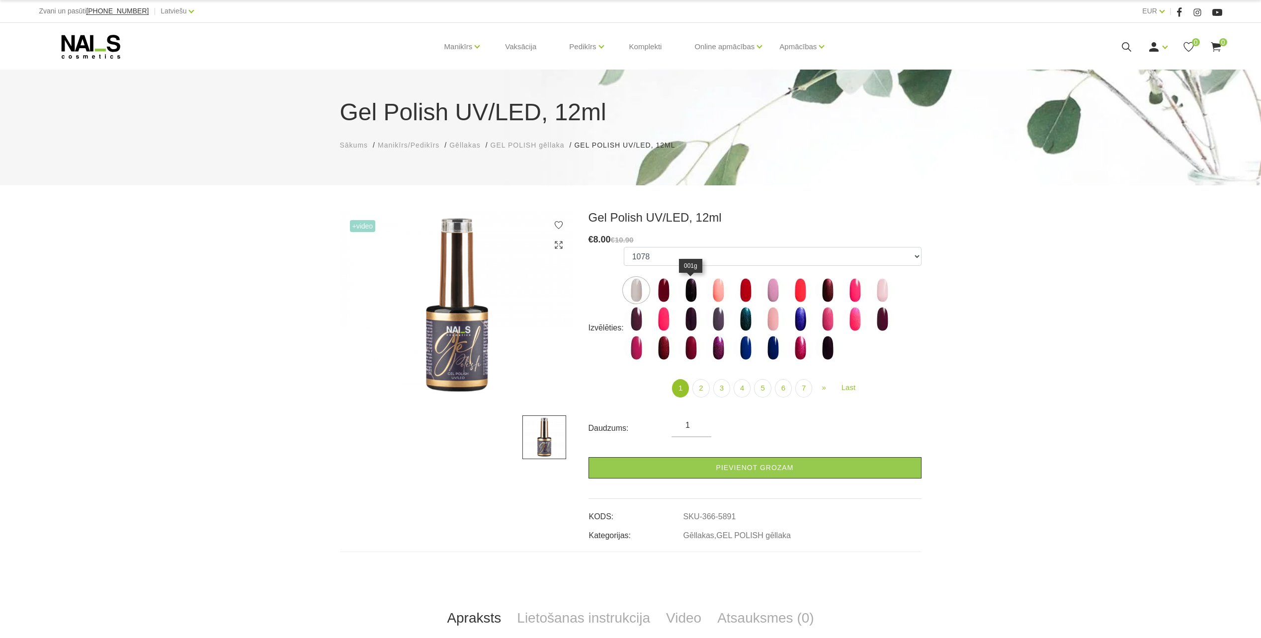
click at [689, 288] on img at bounding box center [690, 290] width 25 height 25
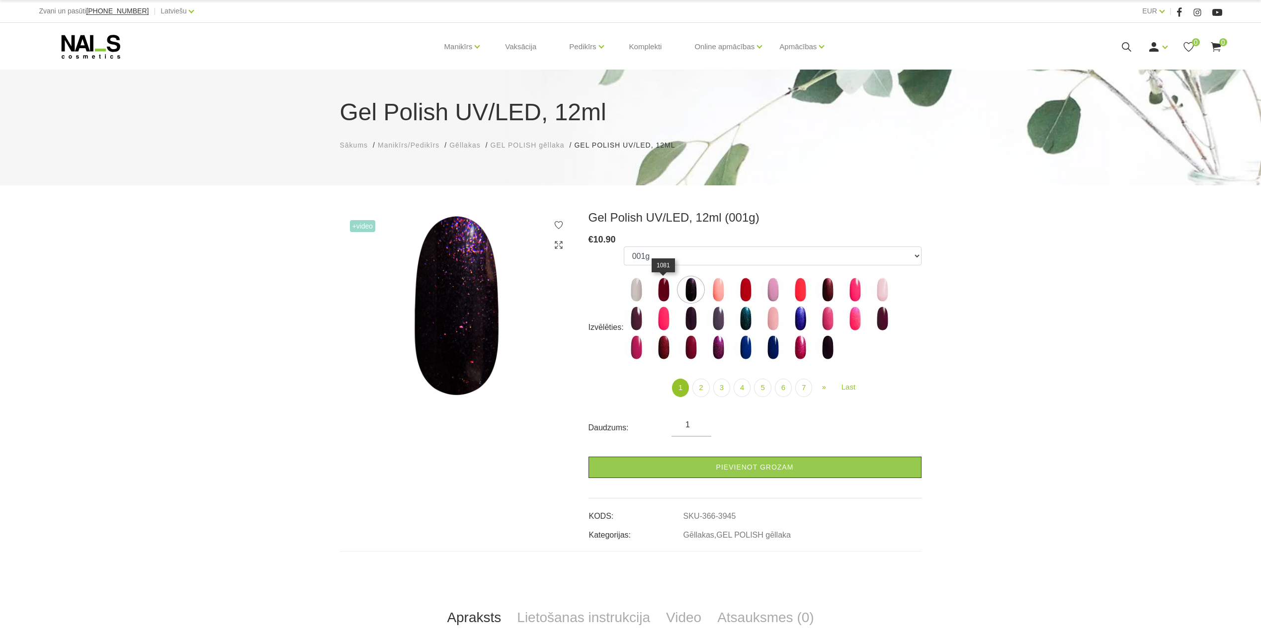
click at [671, 291] on img at bounding box center [663, 289] width 25 height 25
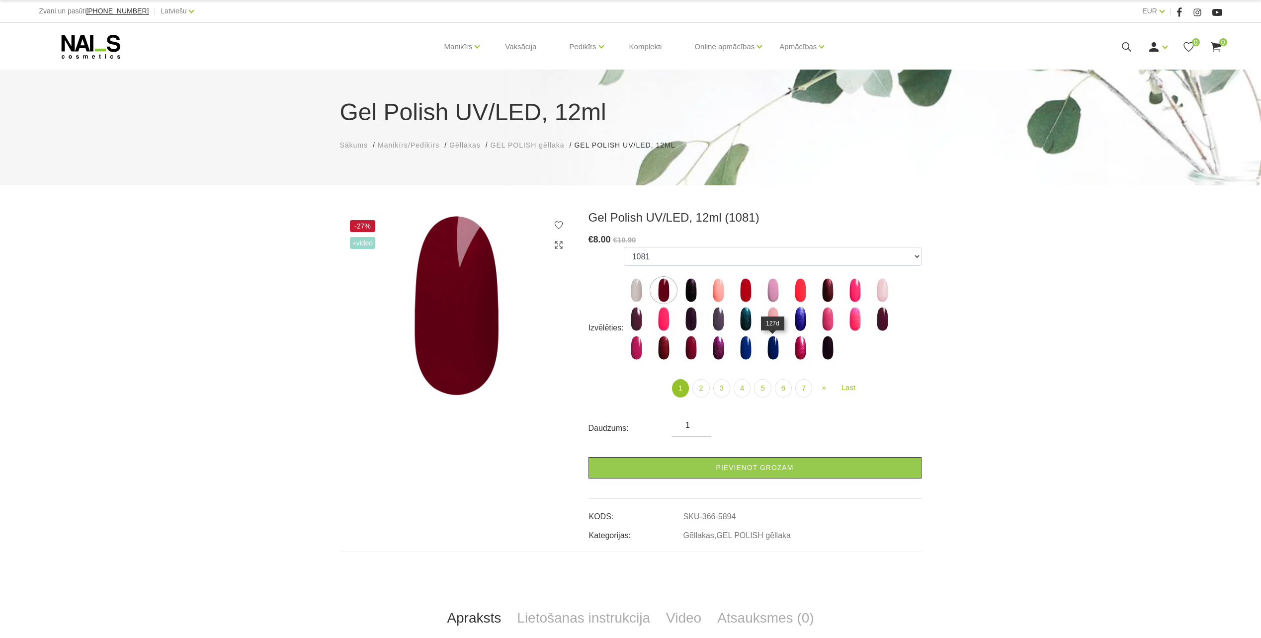
click at [761, 348] on img at bounding box center [772, 347] width 25 height 25
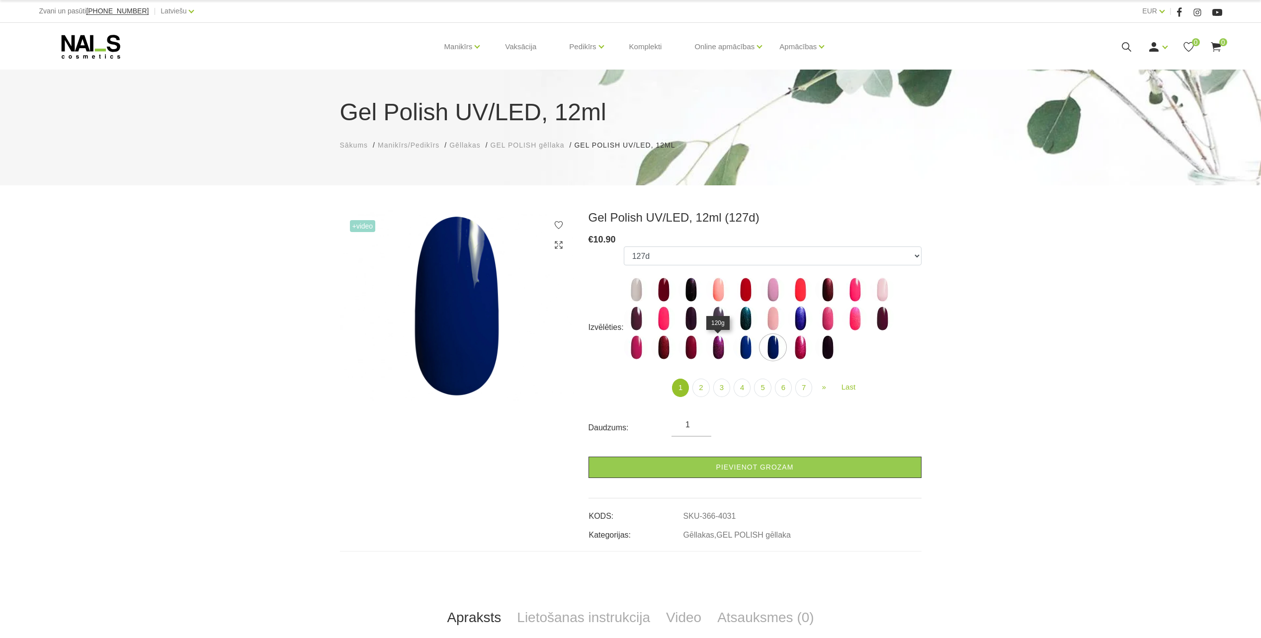
click at [723, 351] on img at bounding box center [718, 347] width 25 height 25
select select "4027"
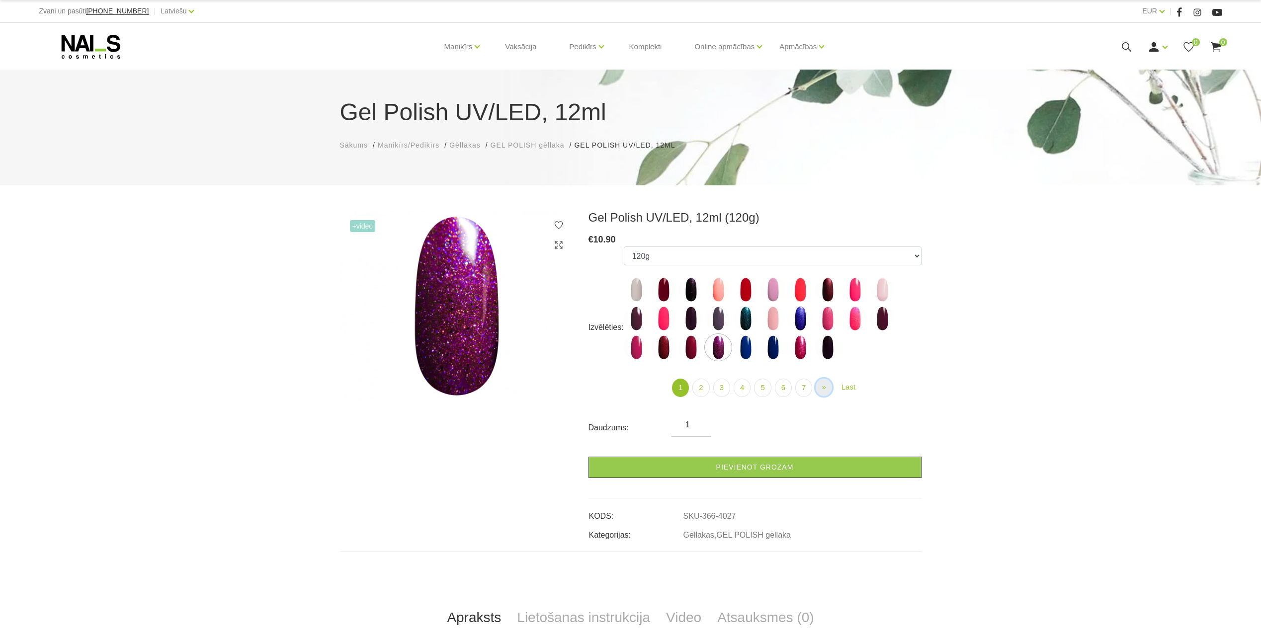
click at [827, 390] on link "» Next" at bounding box center [824, 387] width 16 height 17
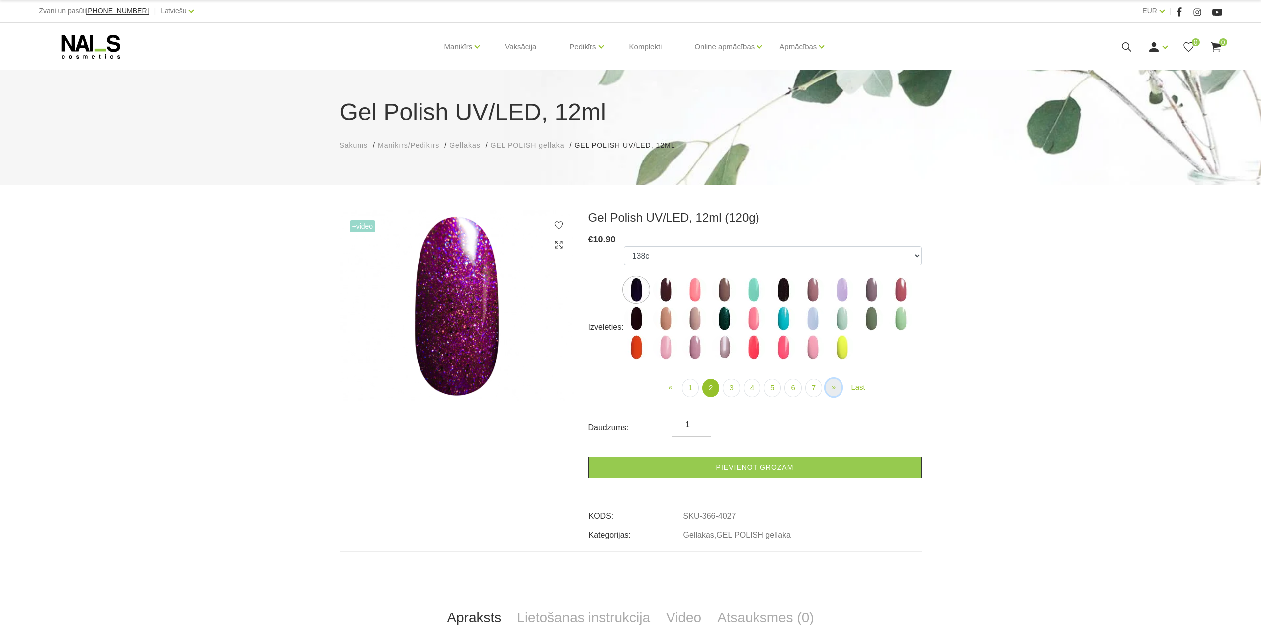
click at [833, 389] on span "»" at bounding box center [834, 387] width 4 height 8
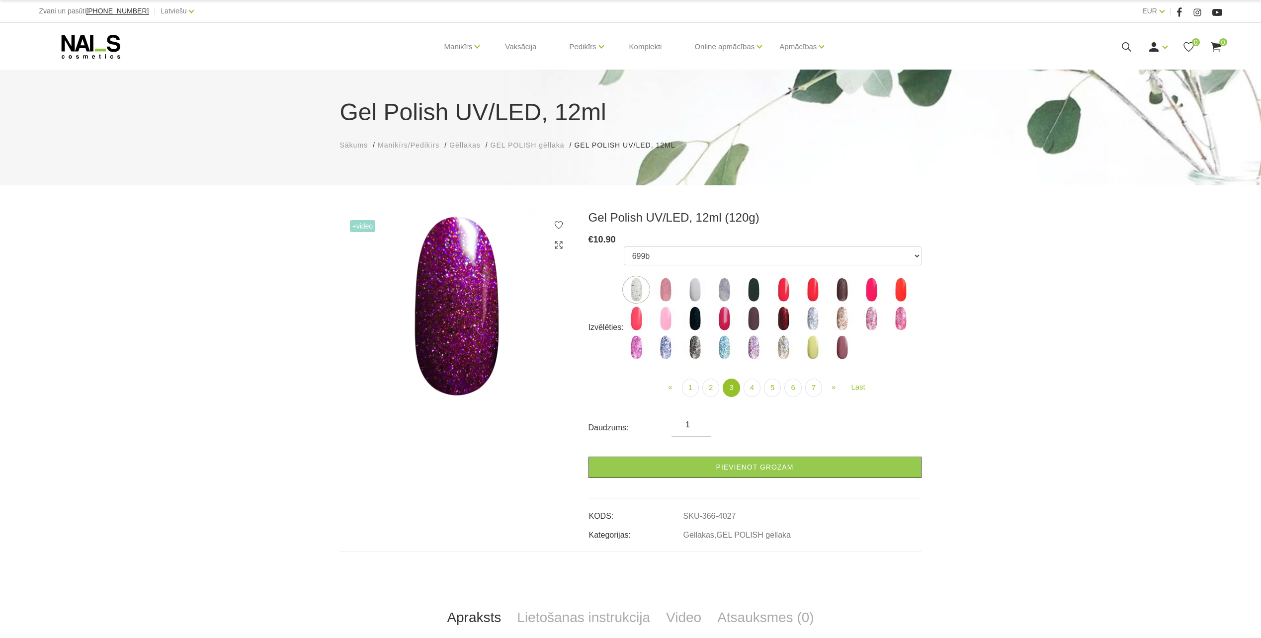
click at [727, 352] on img at bounding box center [724, 347] width 25 height 25
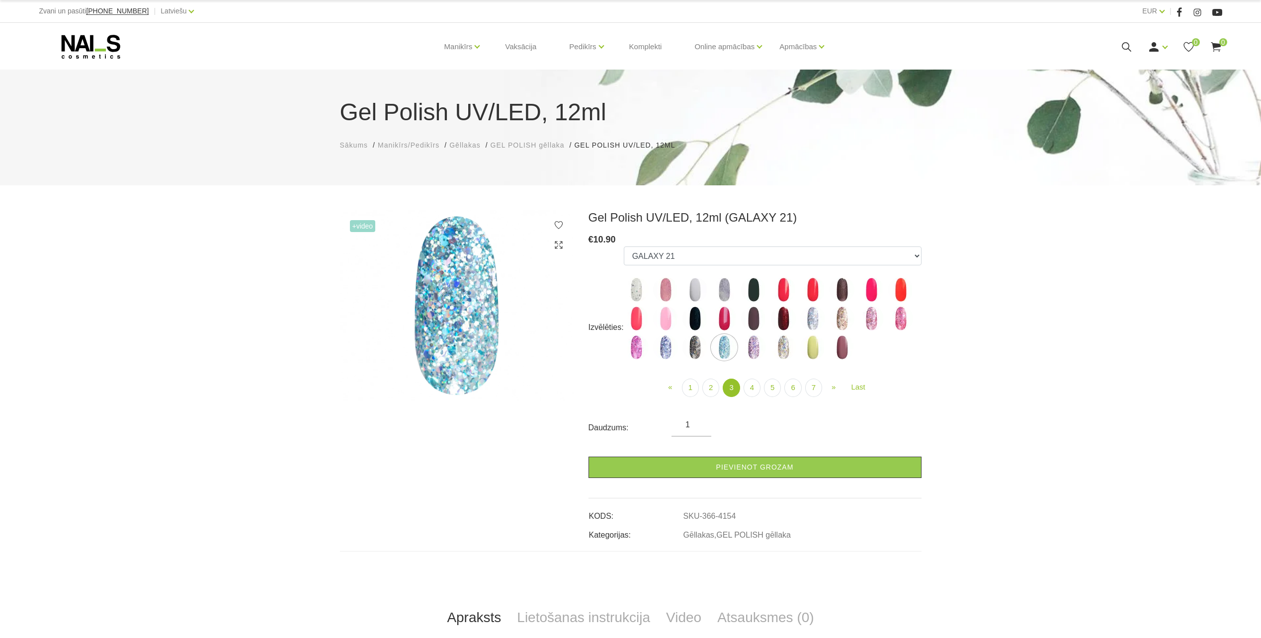
click at [755, 353] on img at bounding box center [753, 347] width 25 height 25
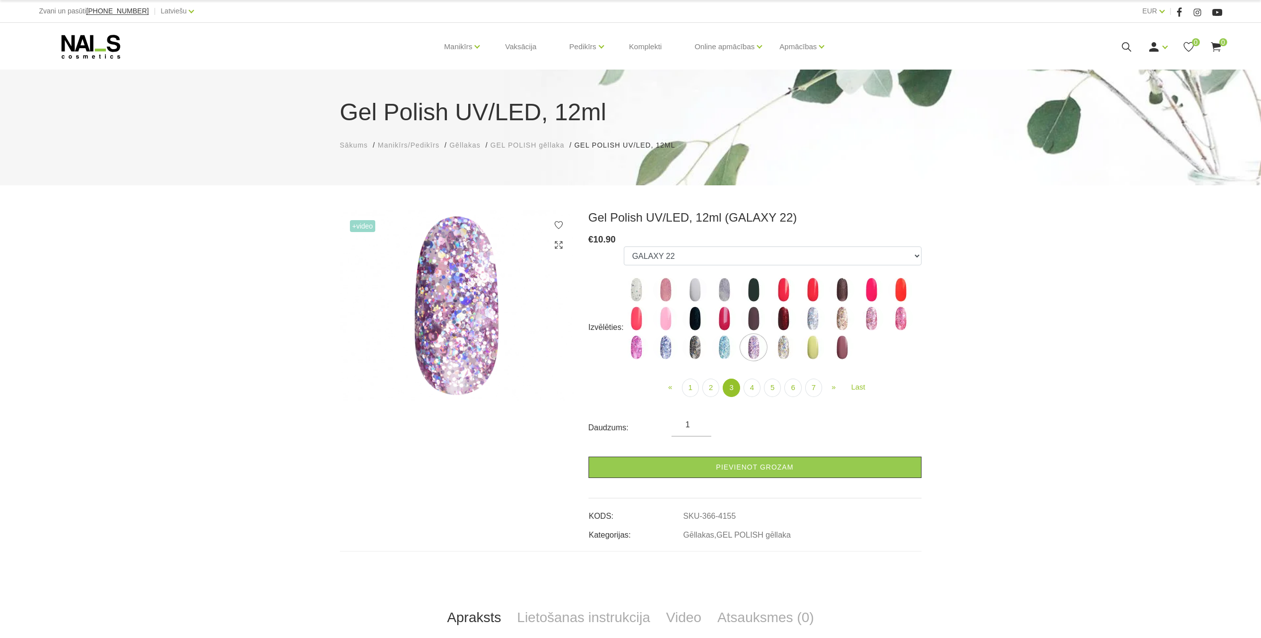
click at [788, 352] on img at bounding box center [783, 347] width 25 height 25
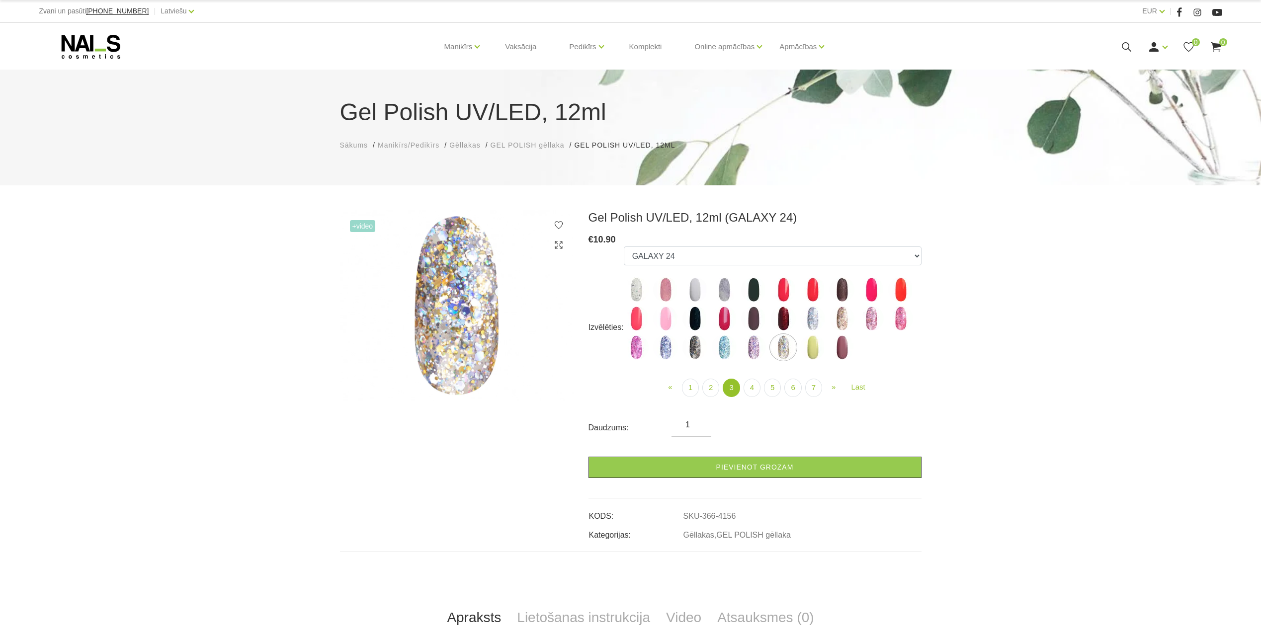
click at [796, 322] on ul "1078 1081 001g 001n 003c 008b 011n 012g 016n 020b 044v 065v 068p 069v 083g 085p…" at bounding box center [773, 305] width 298 height 117
click at [806, 322] on img at bounding box center [812, 318] width 25 height 25
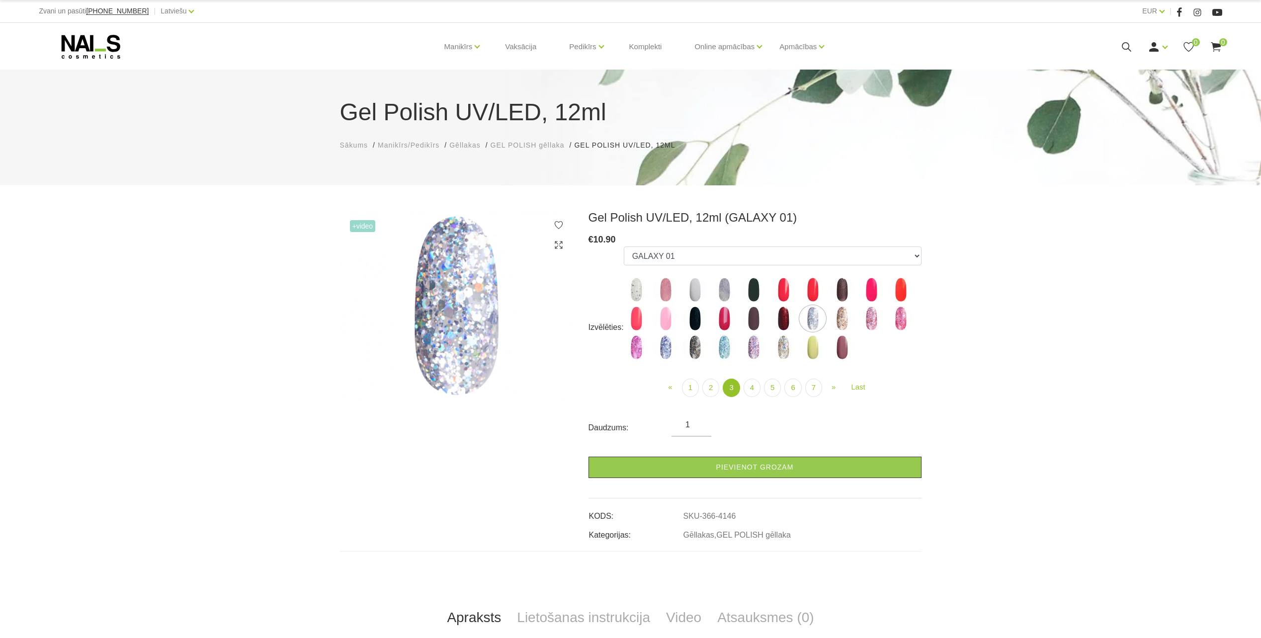
click at [661, 352] on img at bounding box center [665, 347] width 25 height 25
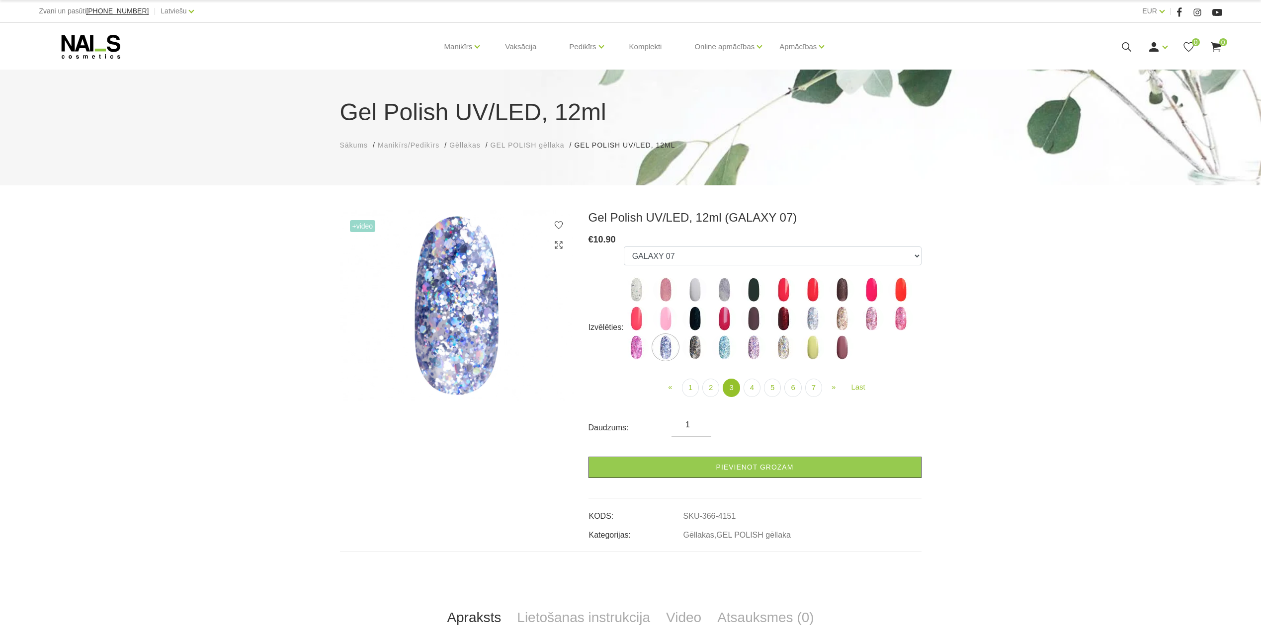
click at [633, 300] on img at bounding box center [636, 289] width 25 height 25
select select "4116"
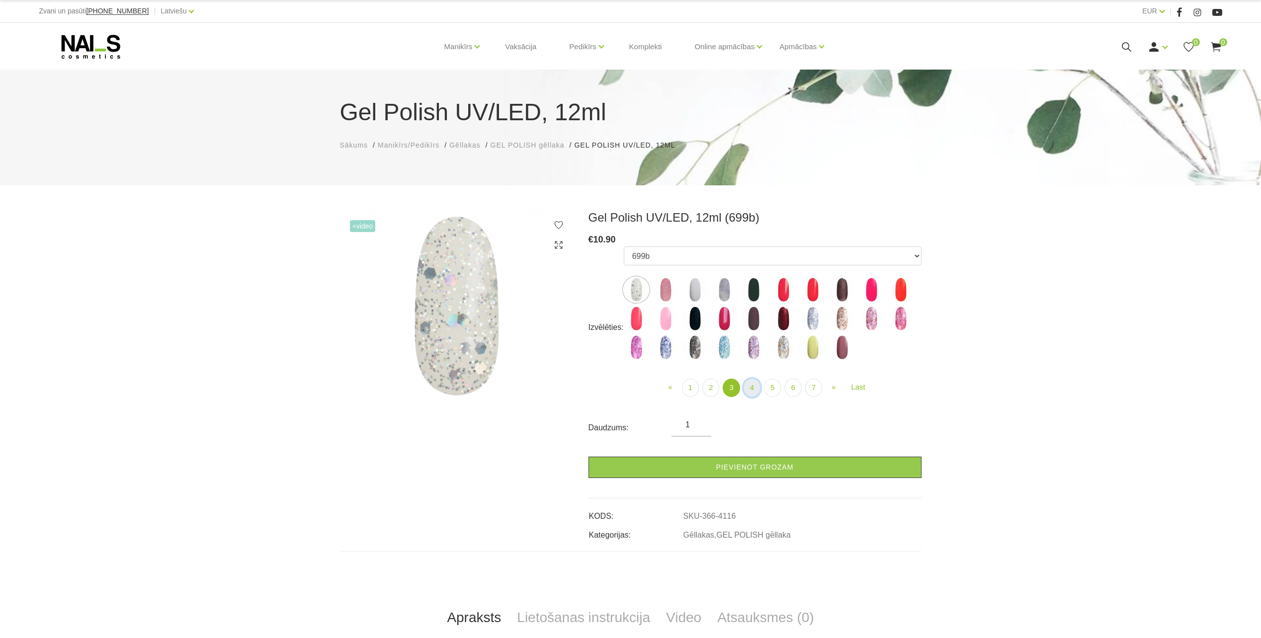
click at [751, 384] on link "4" at bounding box center [752, 388] width 17 height 18
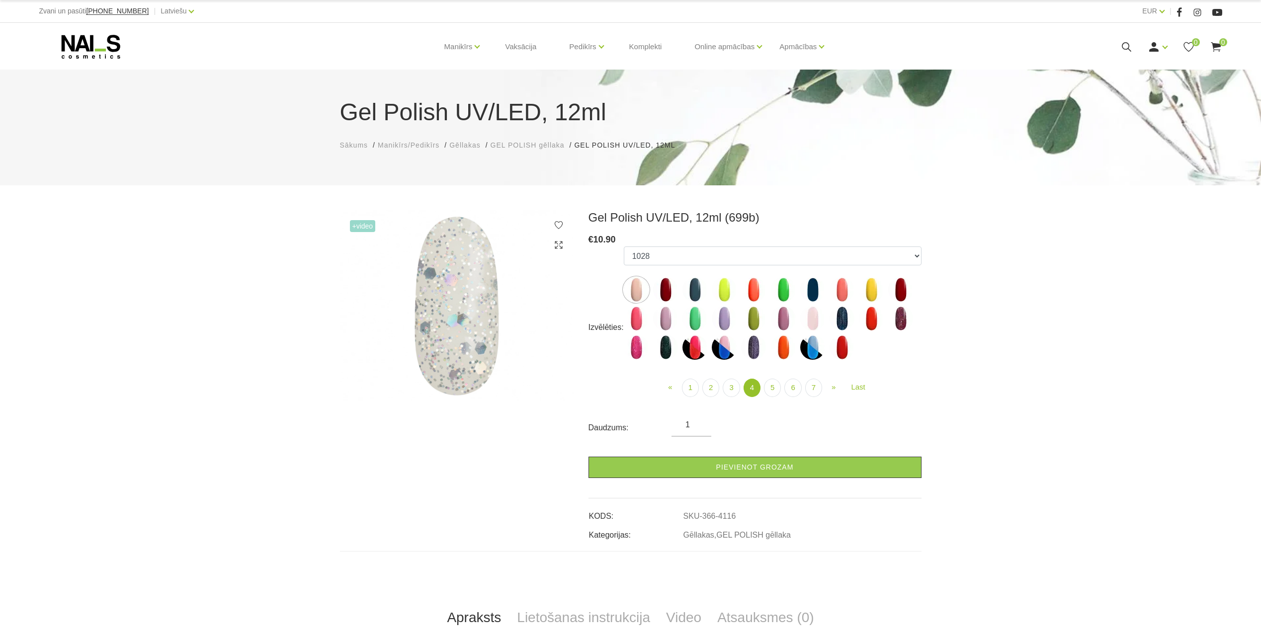
click at [716, 354] on img at bounding box center [724, 347] width 25 height 25
select select "4459"
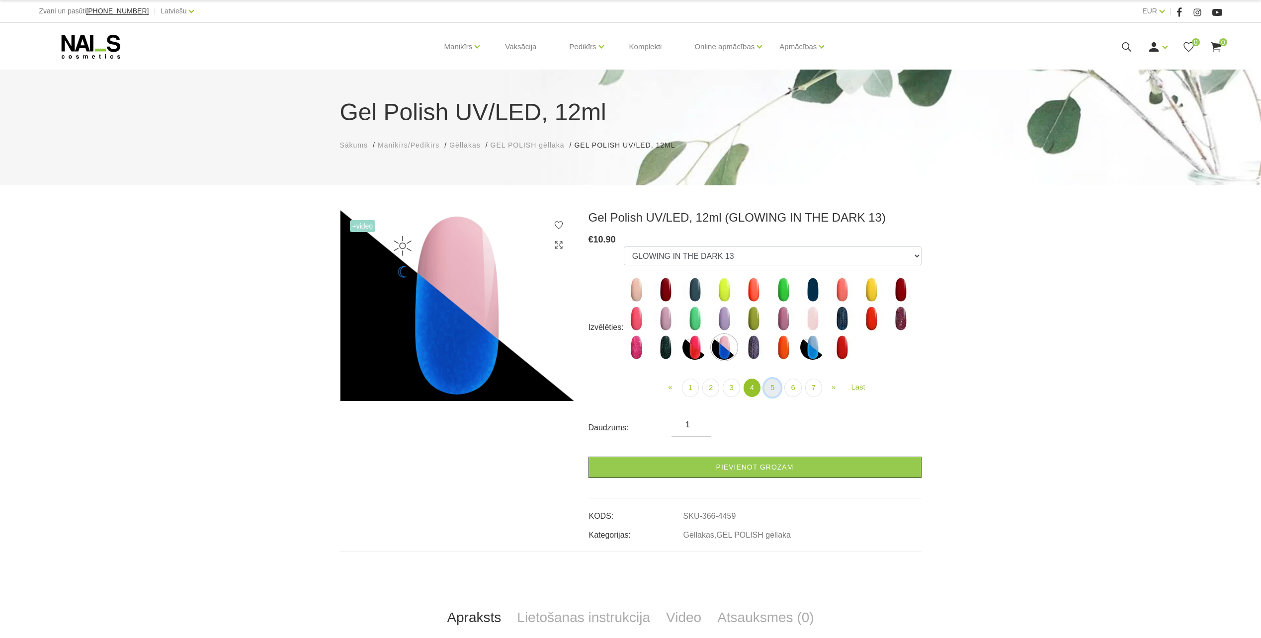
click at [769, 388] on link "5" at bounding box center [772, 388] width 17 height 18
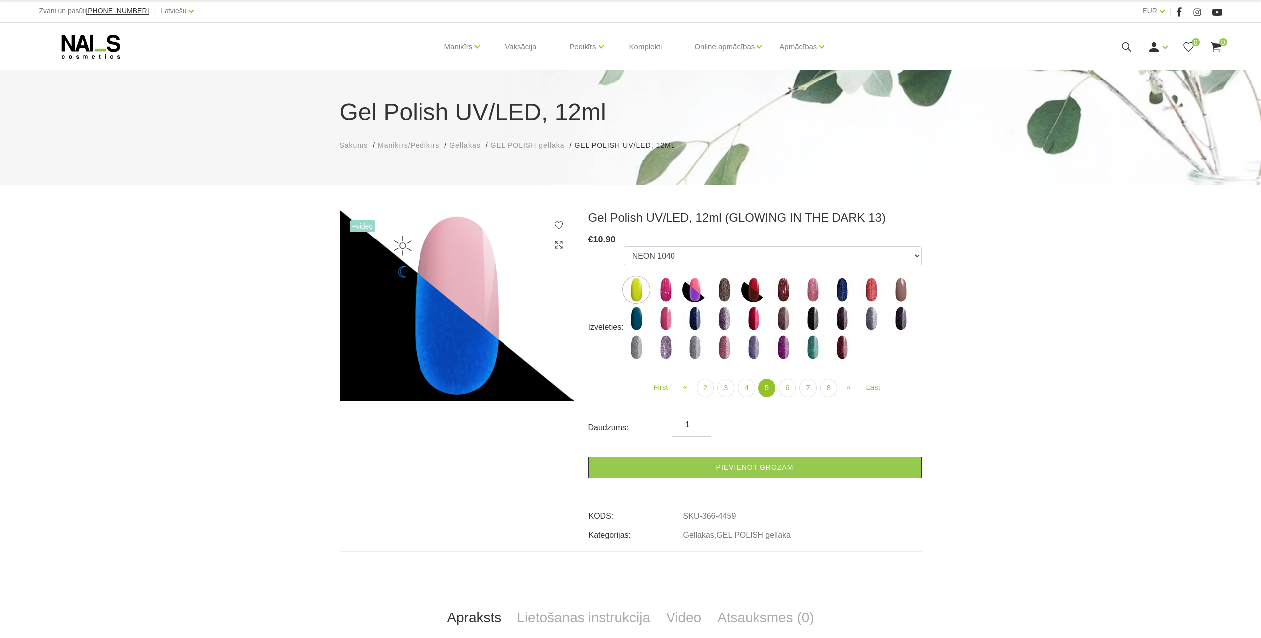
click at [664, 293] on img at bounding box center [665, 289] width 25 height 25
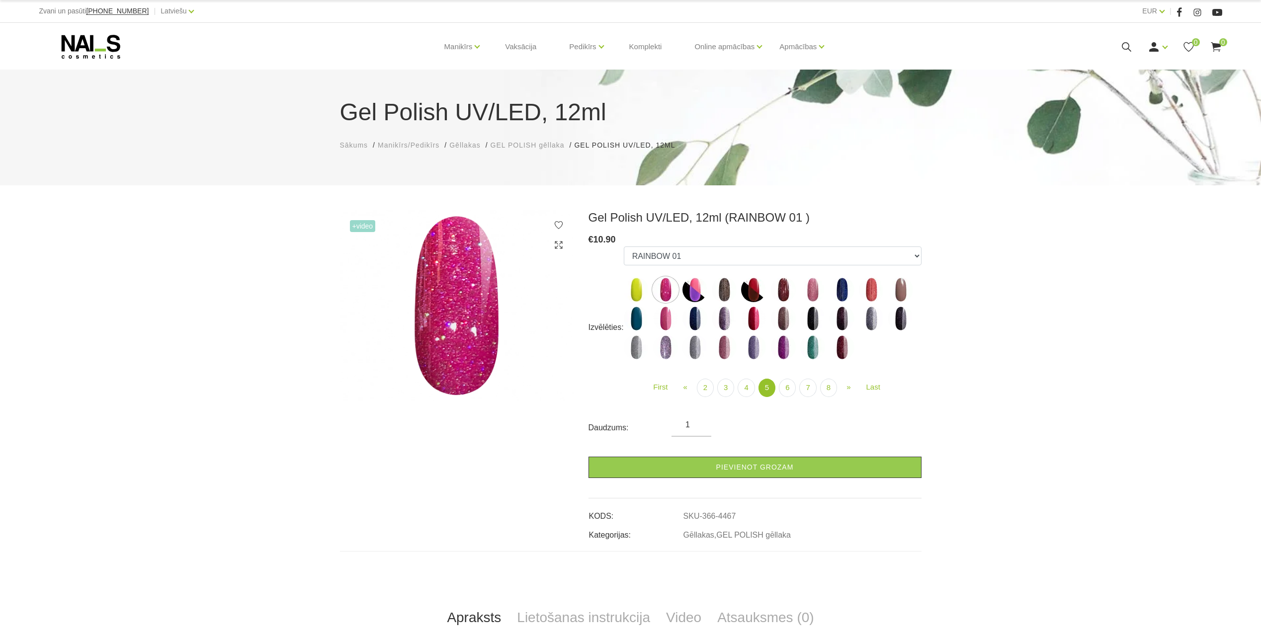
click at [670, 343] on img at bounding box center [665, 347] width 25 height 25
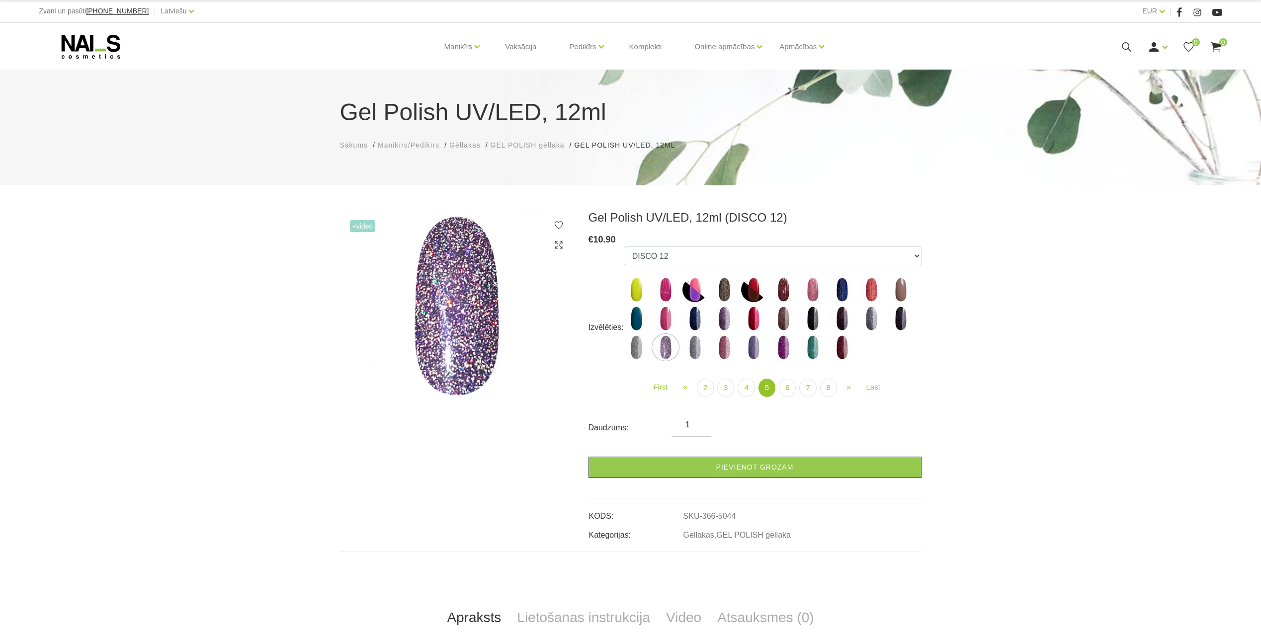
click at [698, 355] on img at bounding box center [694, 347] width 25 height 25
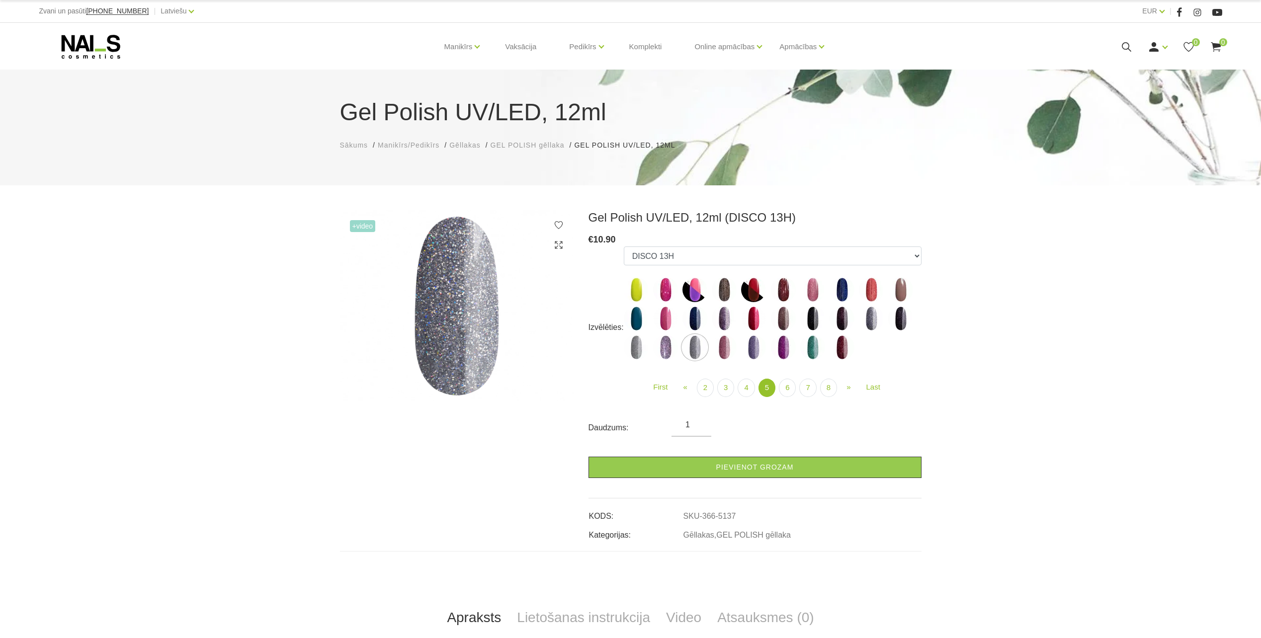
click at [856, 333] on ul "1078 1081 001g 001n 003c 008b 011n 012g 016n 020b 044v 065v 068p 069v 083g 085p…" at bounding box center [773, 305] width 298 height 117
click at [872, 326] on img at bounding box center [871, 318] width 25 height 25
select select "4958"
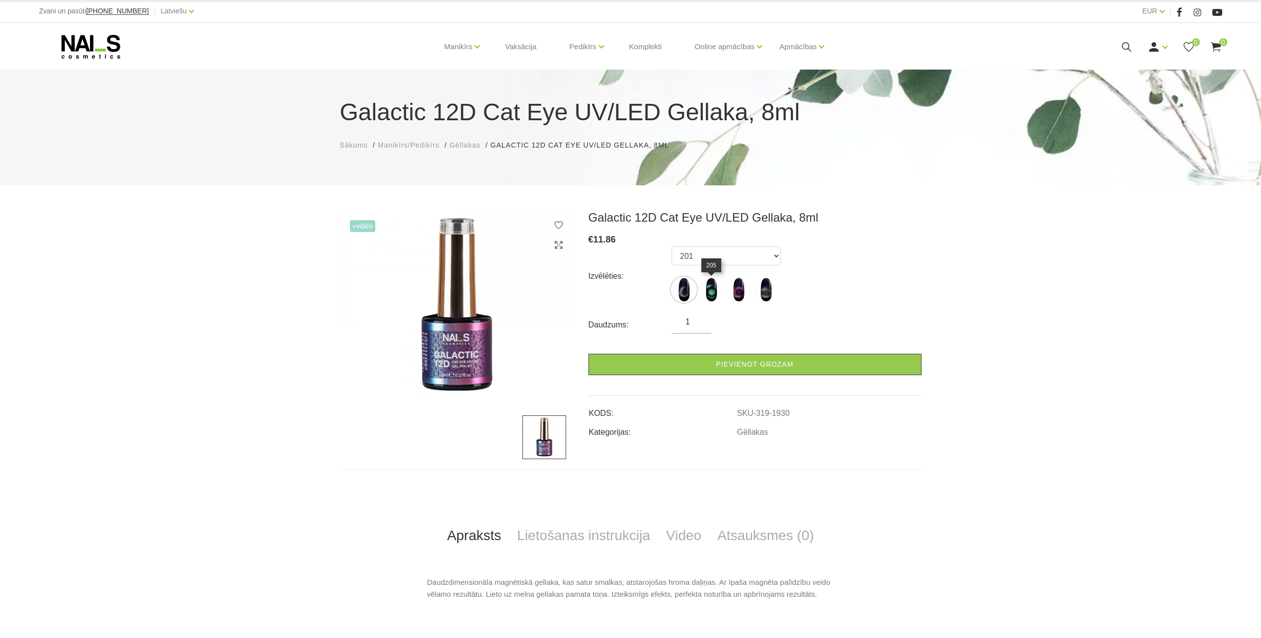
click at [718, 293] on img at bounding box center [711, 289] width 25 height 25
select select "1933"
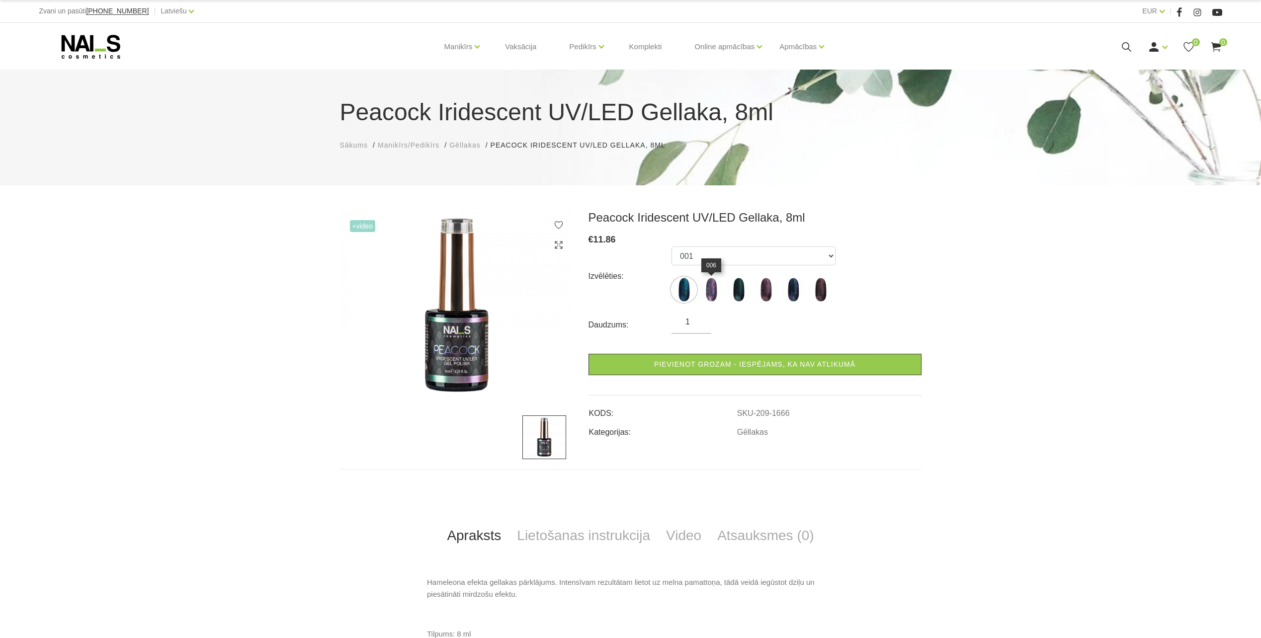
click at [711, 292] on img at bounding box center [711, 289] width 25 height 25
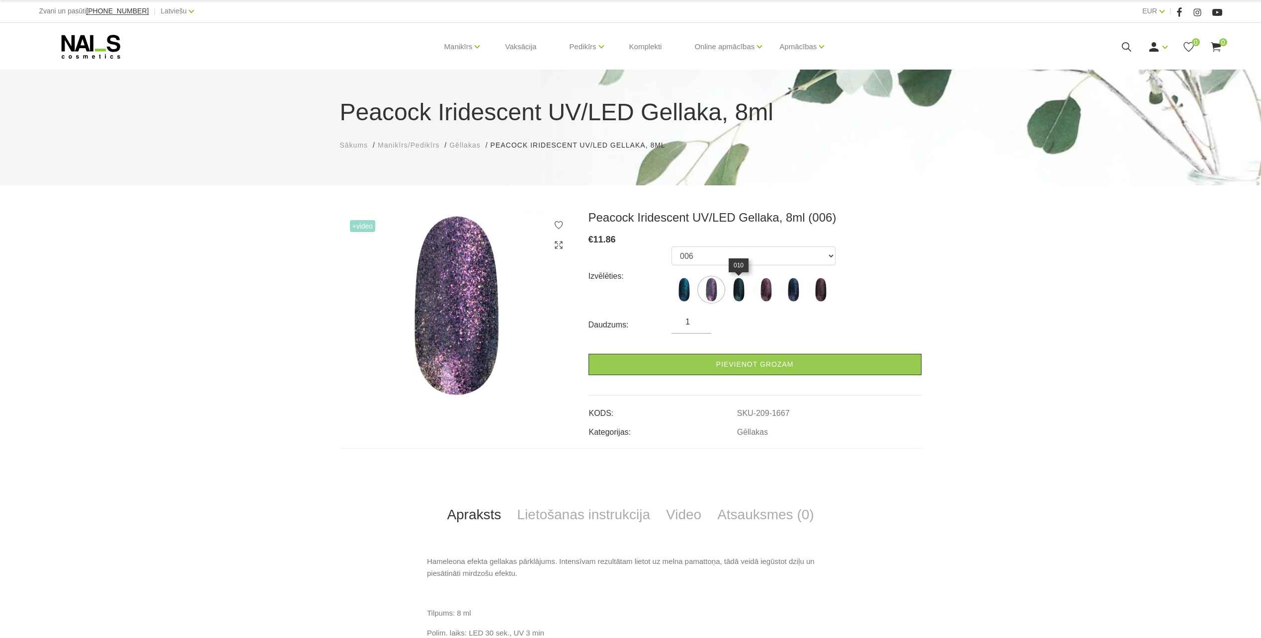
click at [745, 297] on img at bounding box center [738, 289] width 25 height 25
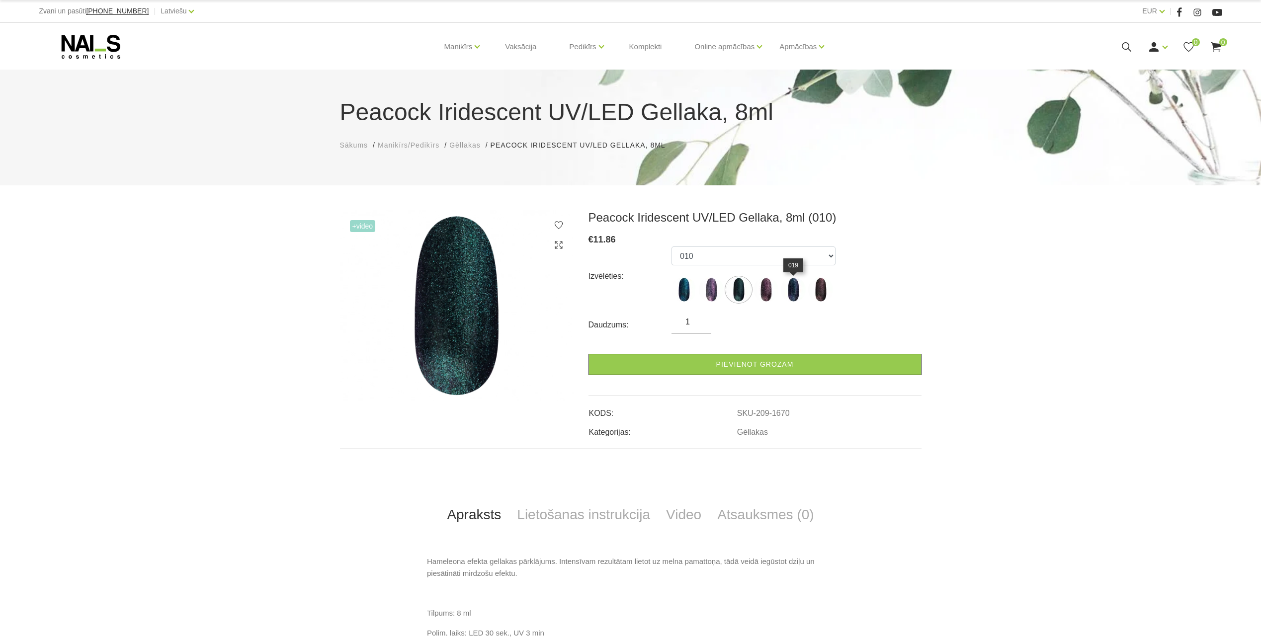
click at [802, 298] on img at bounding box center [793, 289] width 25 height 25
select select "1671"
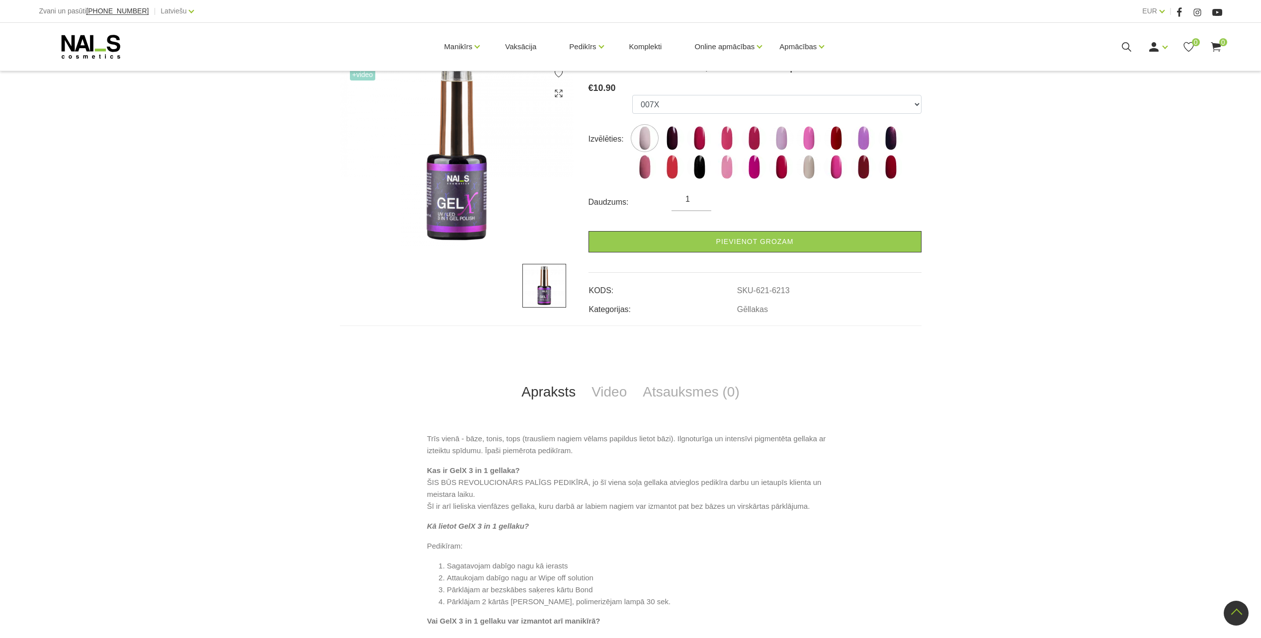
scroll to position [99, 0]
